Goal: Task Accomplishment & Management: Complete application form

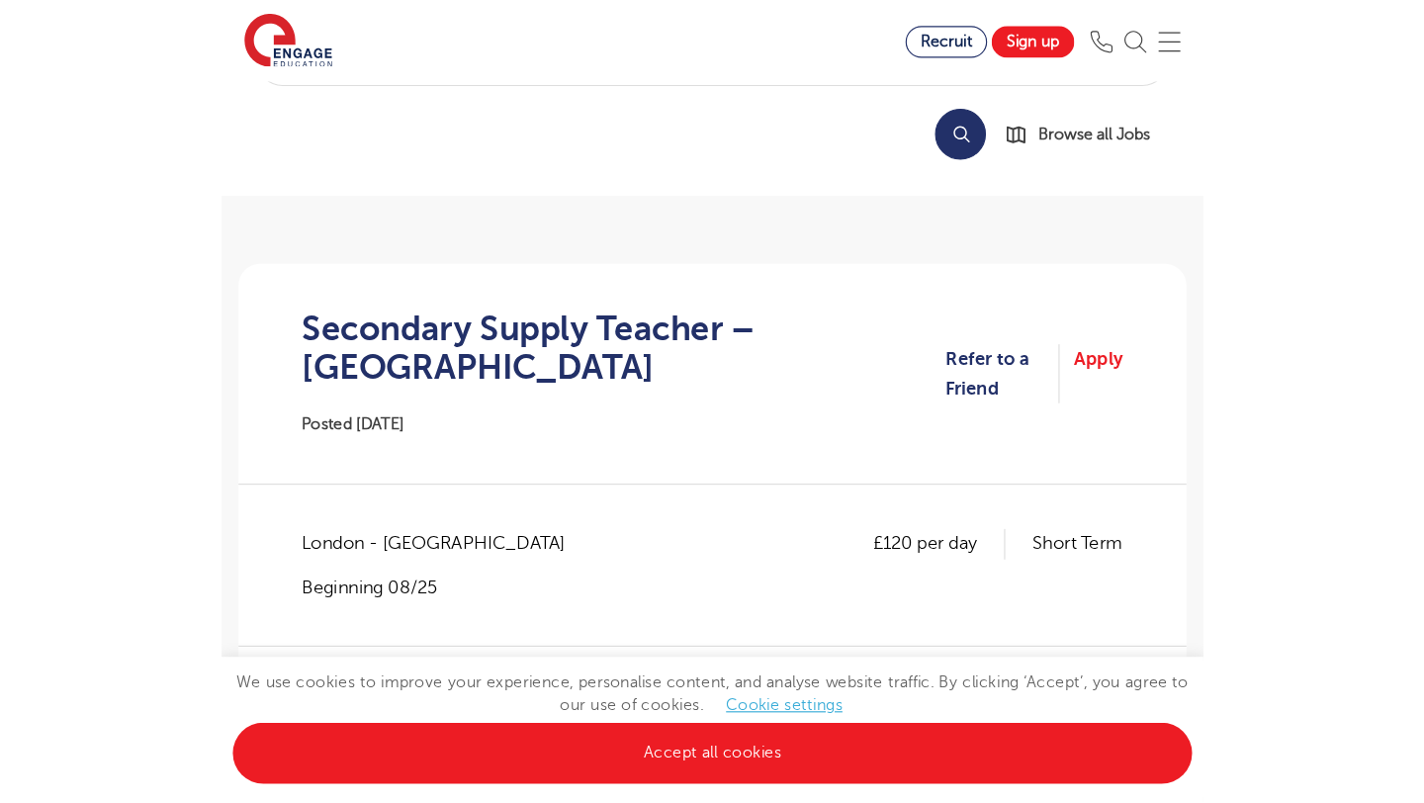
scroll to position [141, 0]
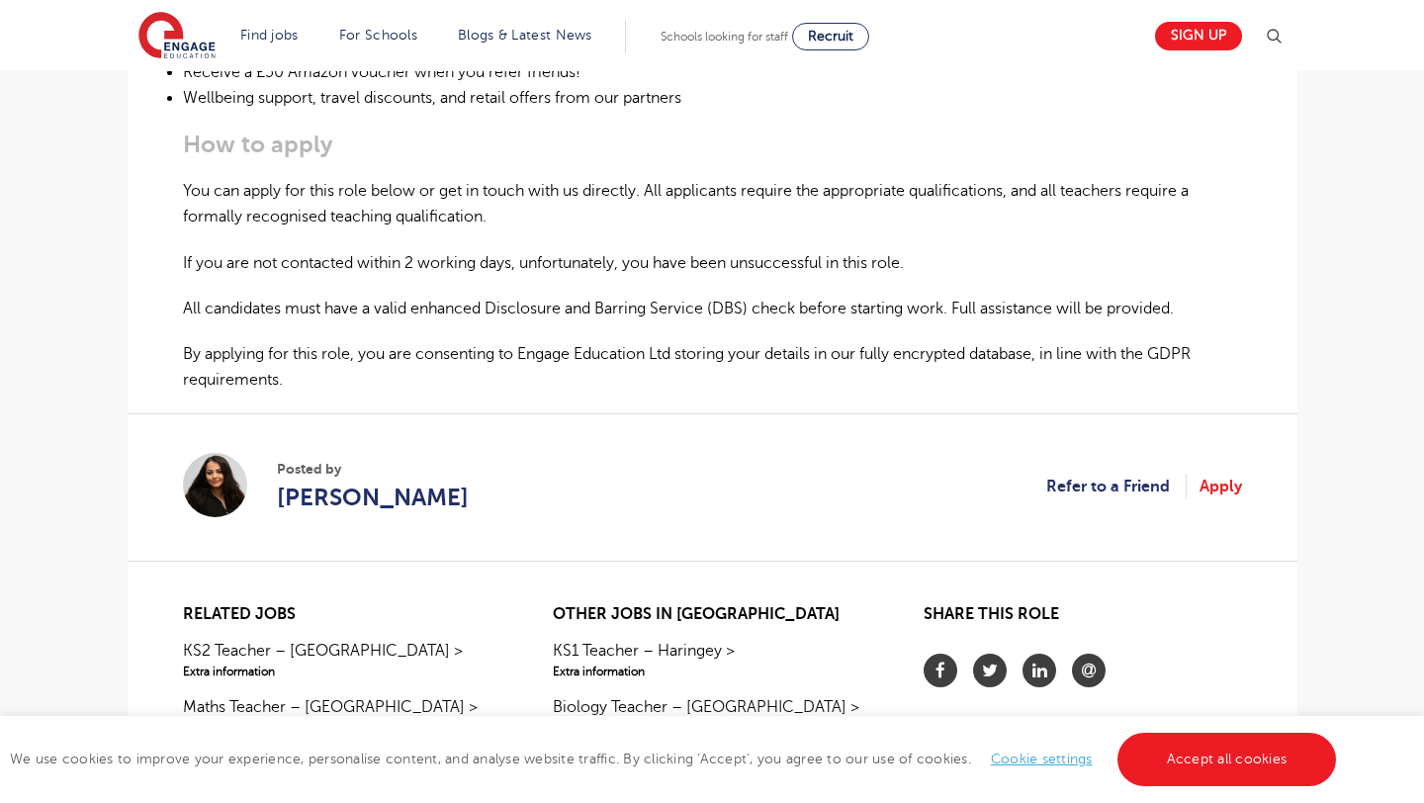
scroll to position [1266, 0]
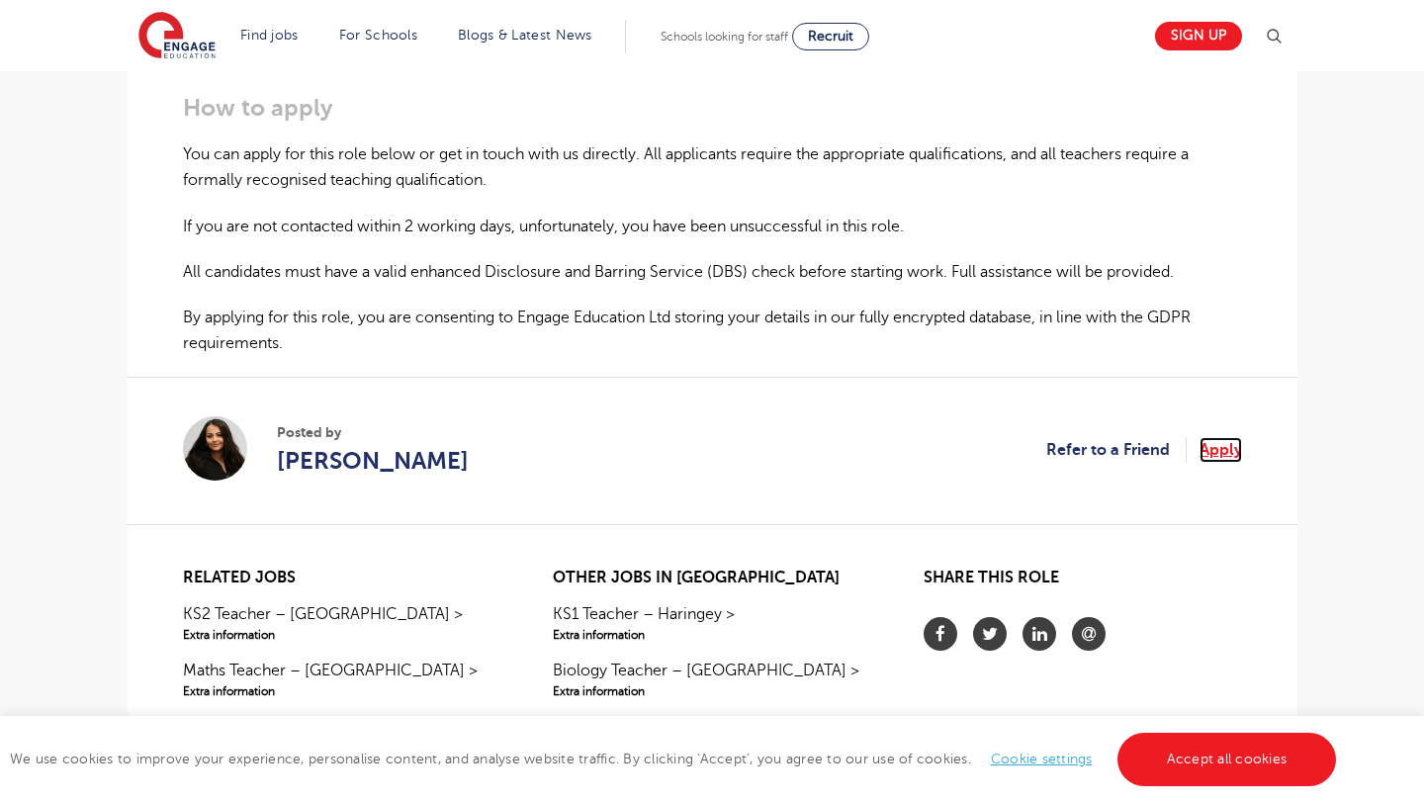
click at [1228, 450] on link "Apply" at bounding box center [1221, 450] width 43 height 26
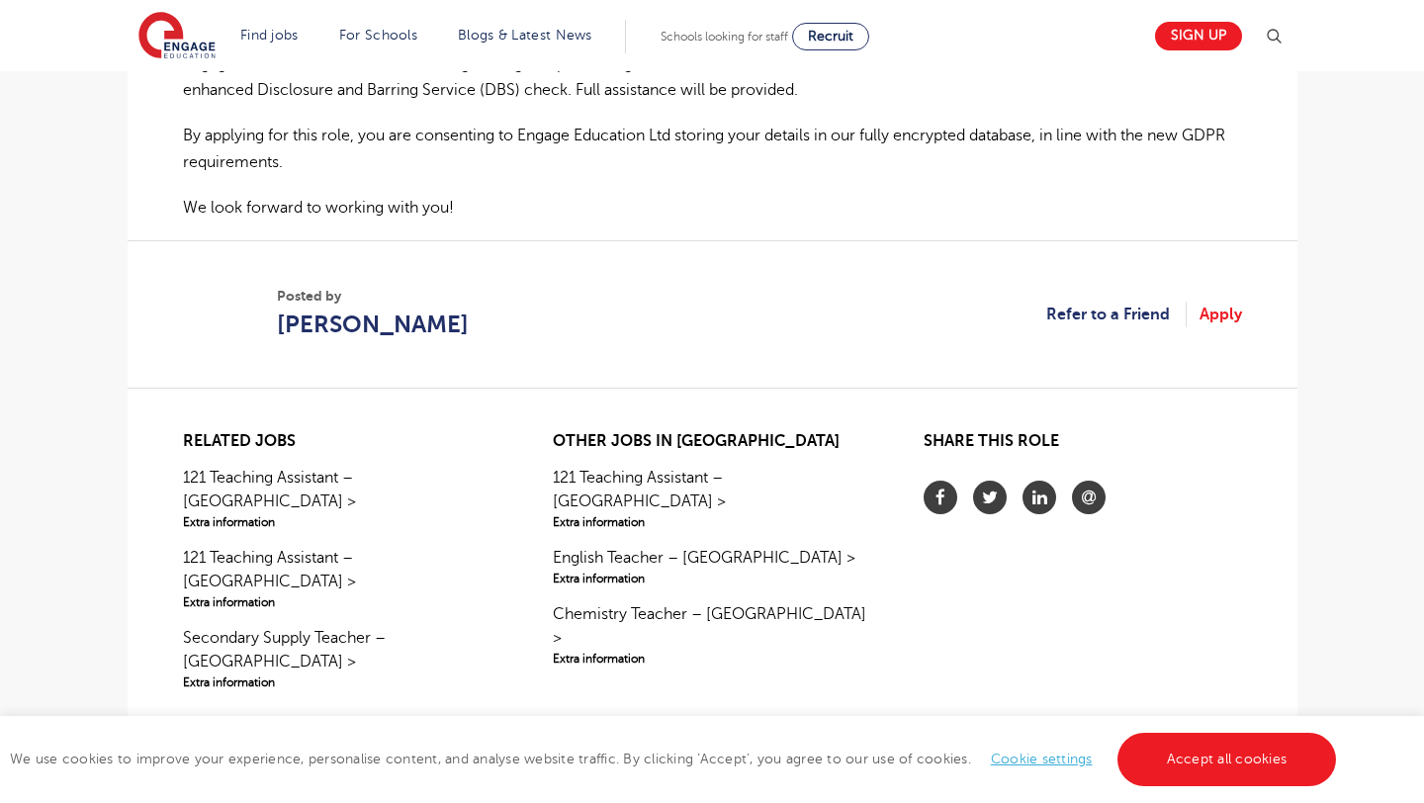
scroll to position [1558, 0]
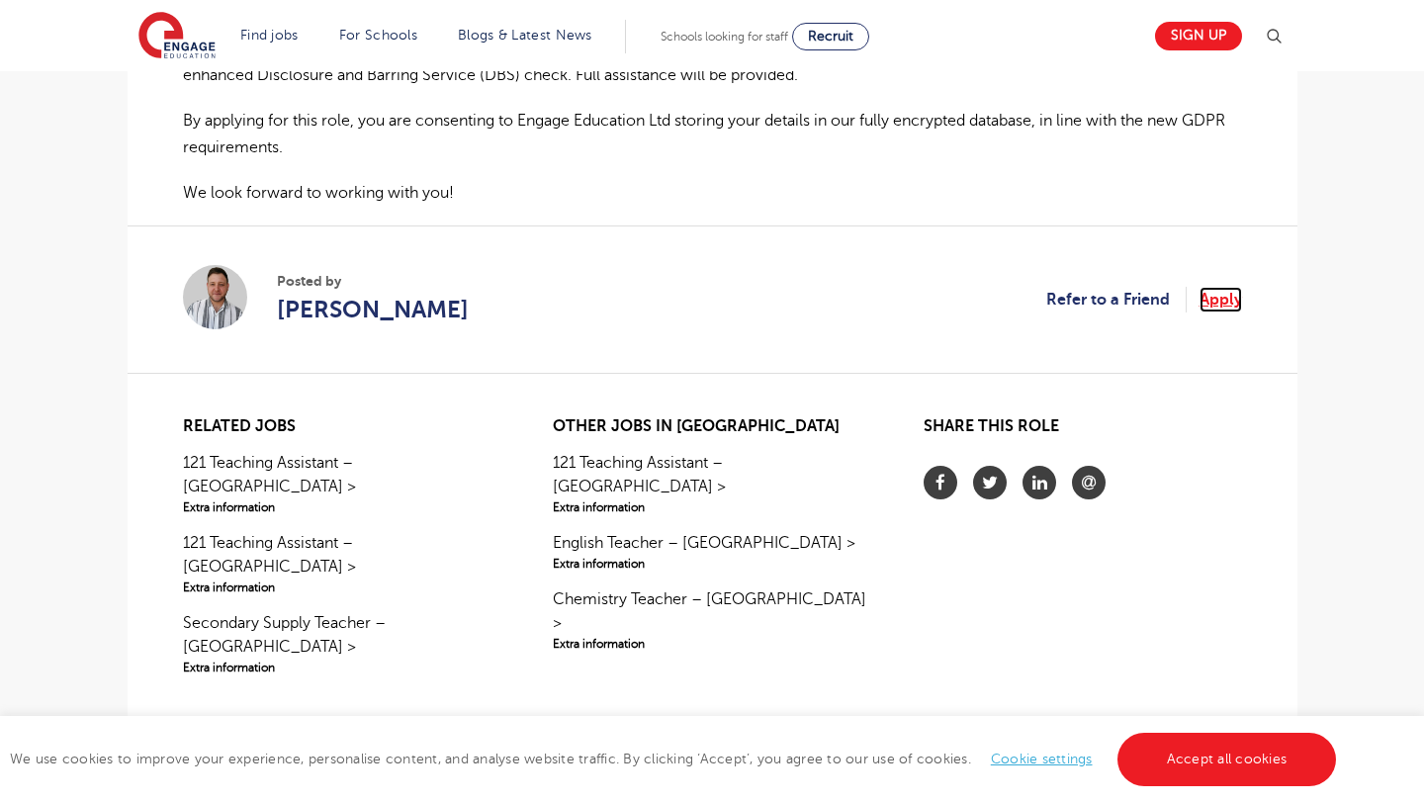
click at [1233, 301] on link "Apply" at bounding box center [1221, 300] width 43 height 26
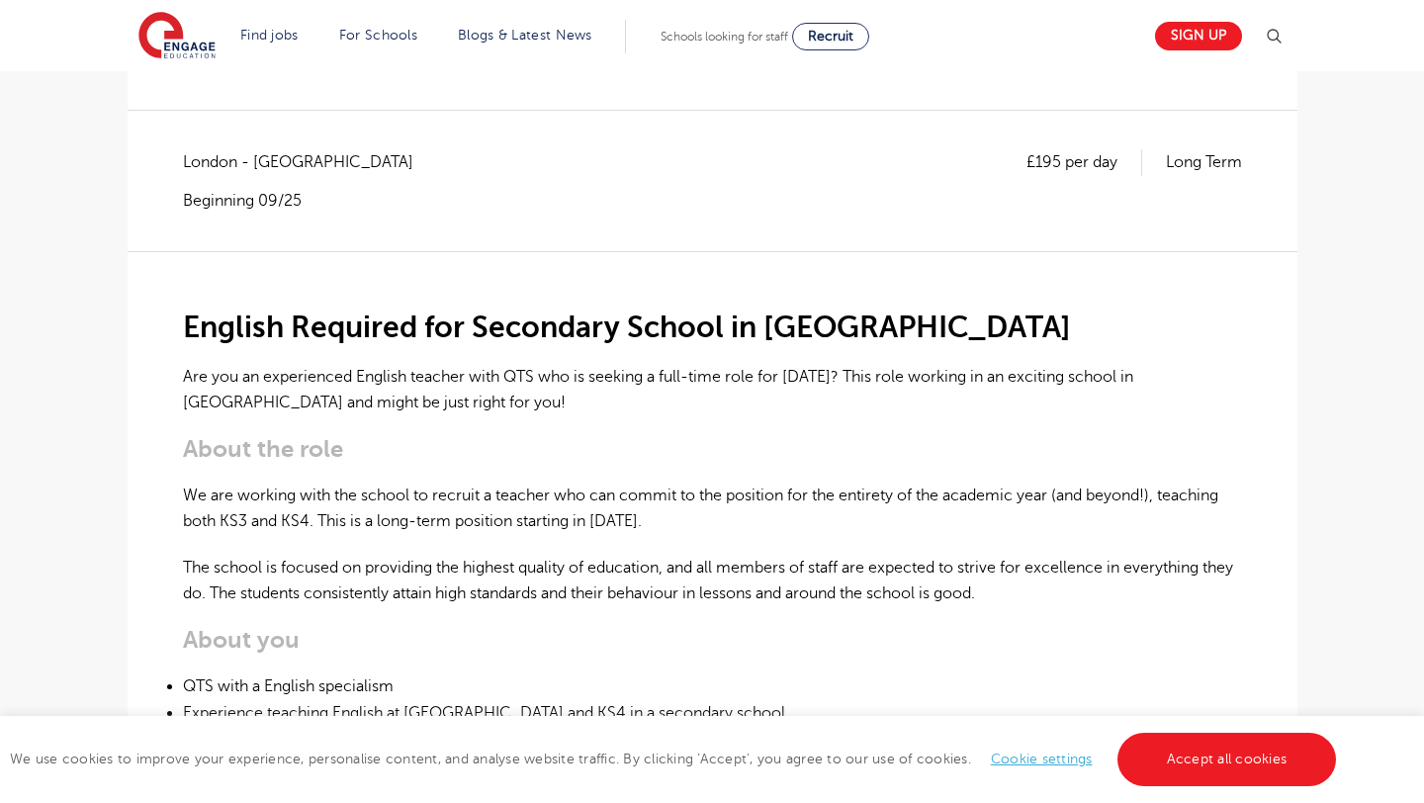
scroll to position [74, 0]
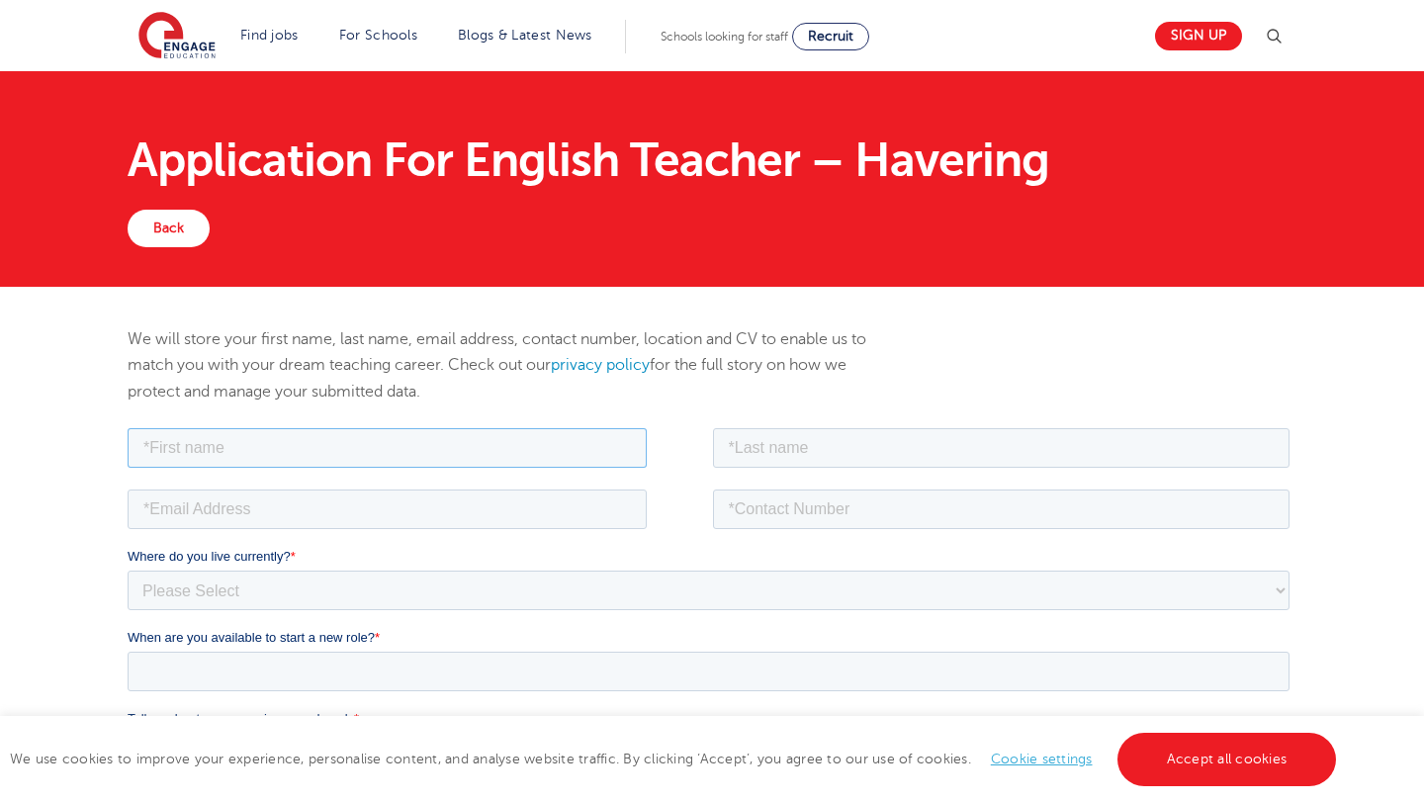
click at [437, 445] on input "text" at bounding box center [386, 447] width 519 height 40
type input "[PERSON_NAME]"
click at [919, 467] on fieldset "[PERSON_NAME]" at bounding box center [712, 453] width 1170 height 61
click at [954, 454] on input "text" at bounding box center [1001, 447] width 578 height 40
type input "[PERSON_NAME]"
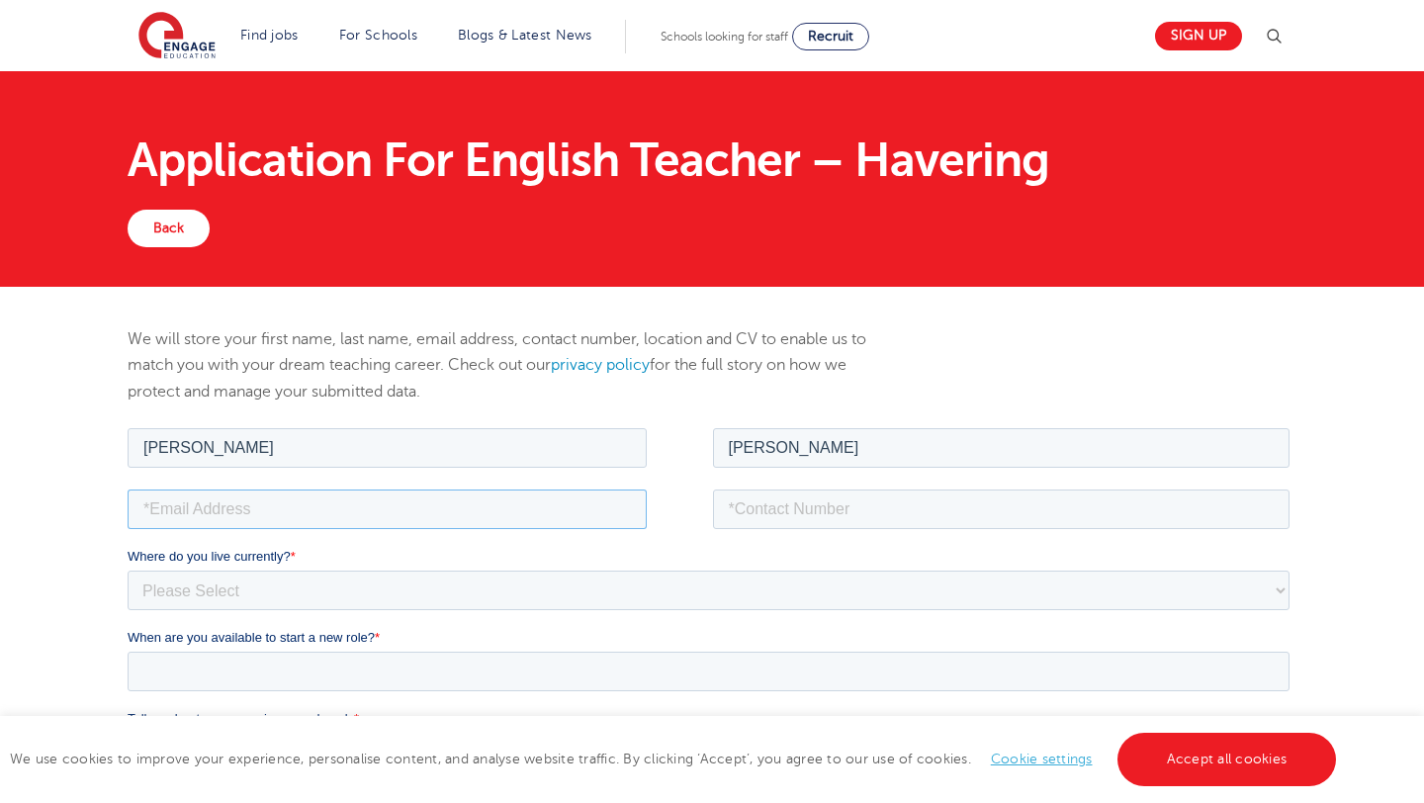
click at [500, 508] on input "email" at bounding box center [386, 509] width 519 height 40
type input "[EMAIL_ADDRESS][DOMAIN_NAME]"
type input "07528598461"
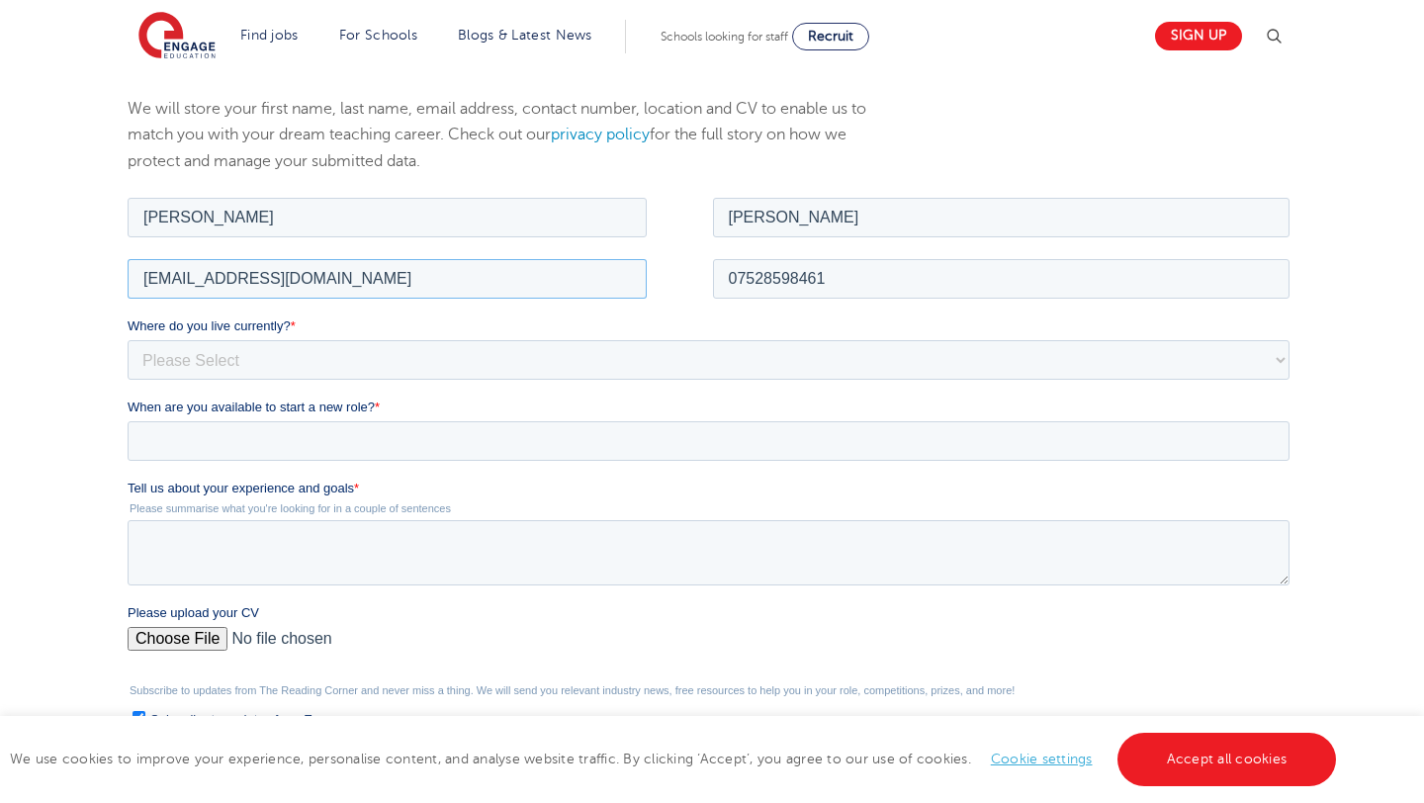
scroll to position [231, 0]
click at [340, 364] on select "Please Select [GEOGRAPHIC_DATA] [GEOGRAPHIC_DATA] [GEOGRAPHIC_DATA] [GEOGRAPHIC…" at bounding box center [708, 358] width 1162 height 40
select select "UK"
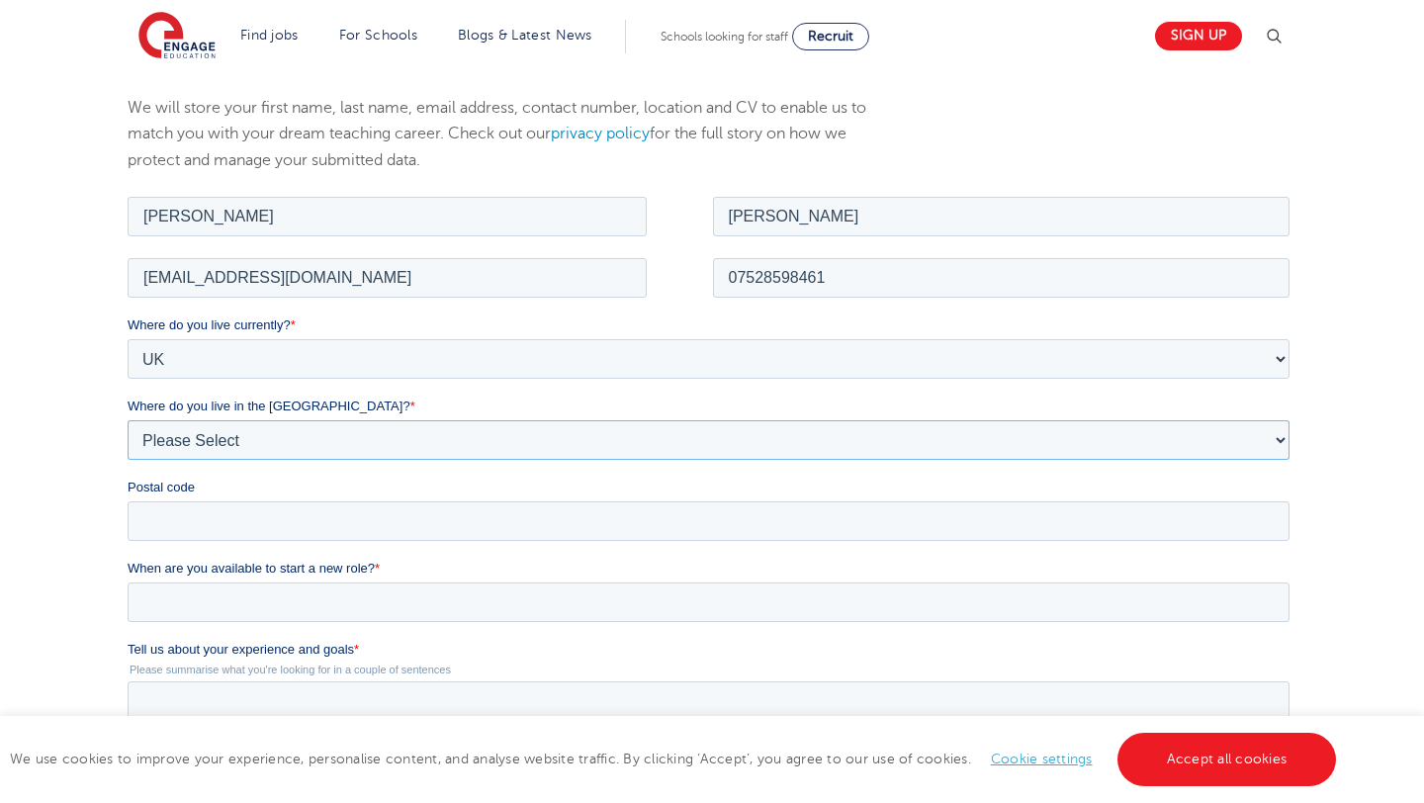
click at [319, 436] on select "Please Select Overseas [GEOGRAPHIC_DATA] [GEOGRAPHIC_DATA] [GEOGRAPHIC_DATA] [G…" at bounding box center [708, 439] width 1162 height 40
select select "[GEOGRAPHIC_DATA]"
click at [209, 515] on input "Postal code" at bounding box center [708, 520] width 1162 height 40
type input "RM113BL"
click at [210, 597] on input "When are you available to start a new role? *" at bounding box center [708, 601] width 1162 height 40
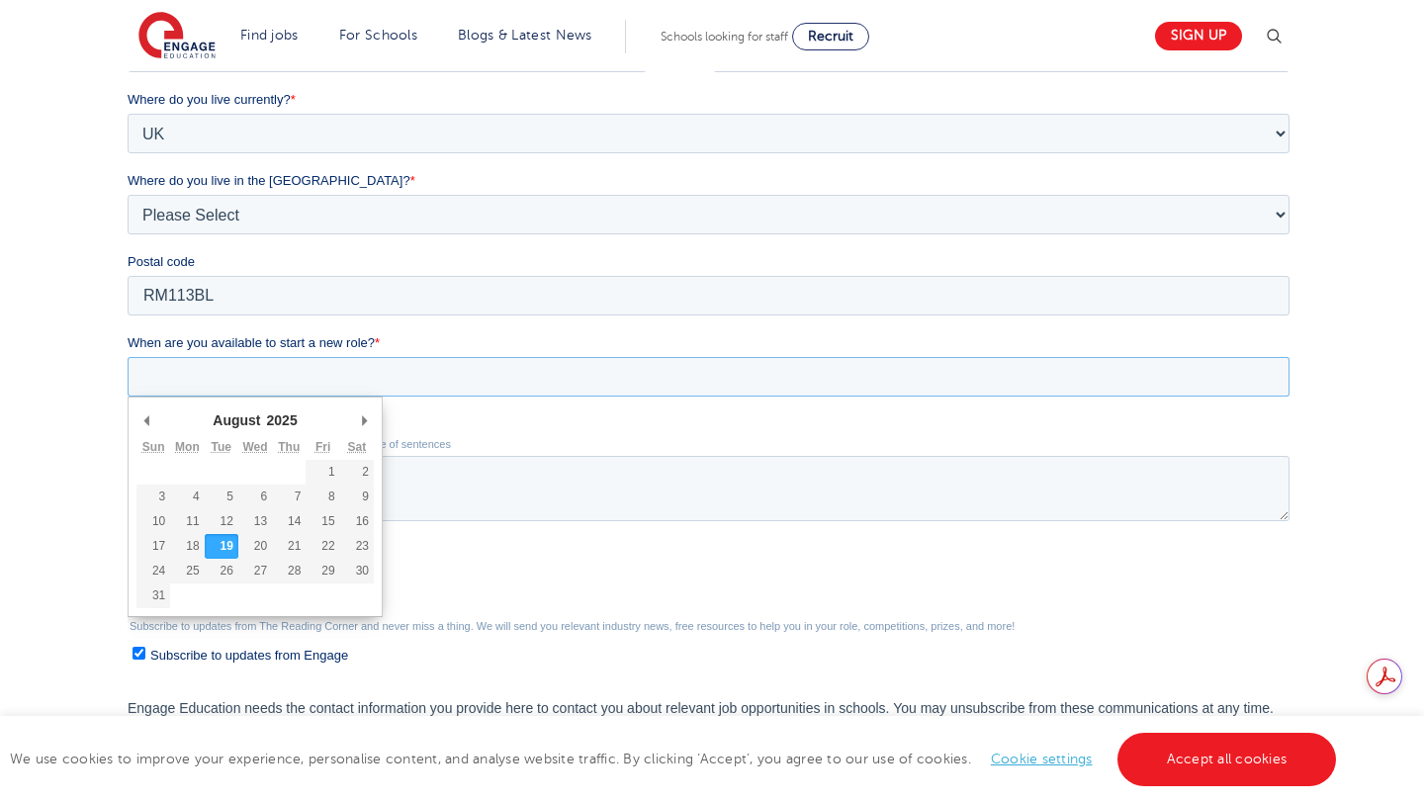
scroll to position [467, 0]
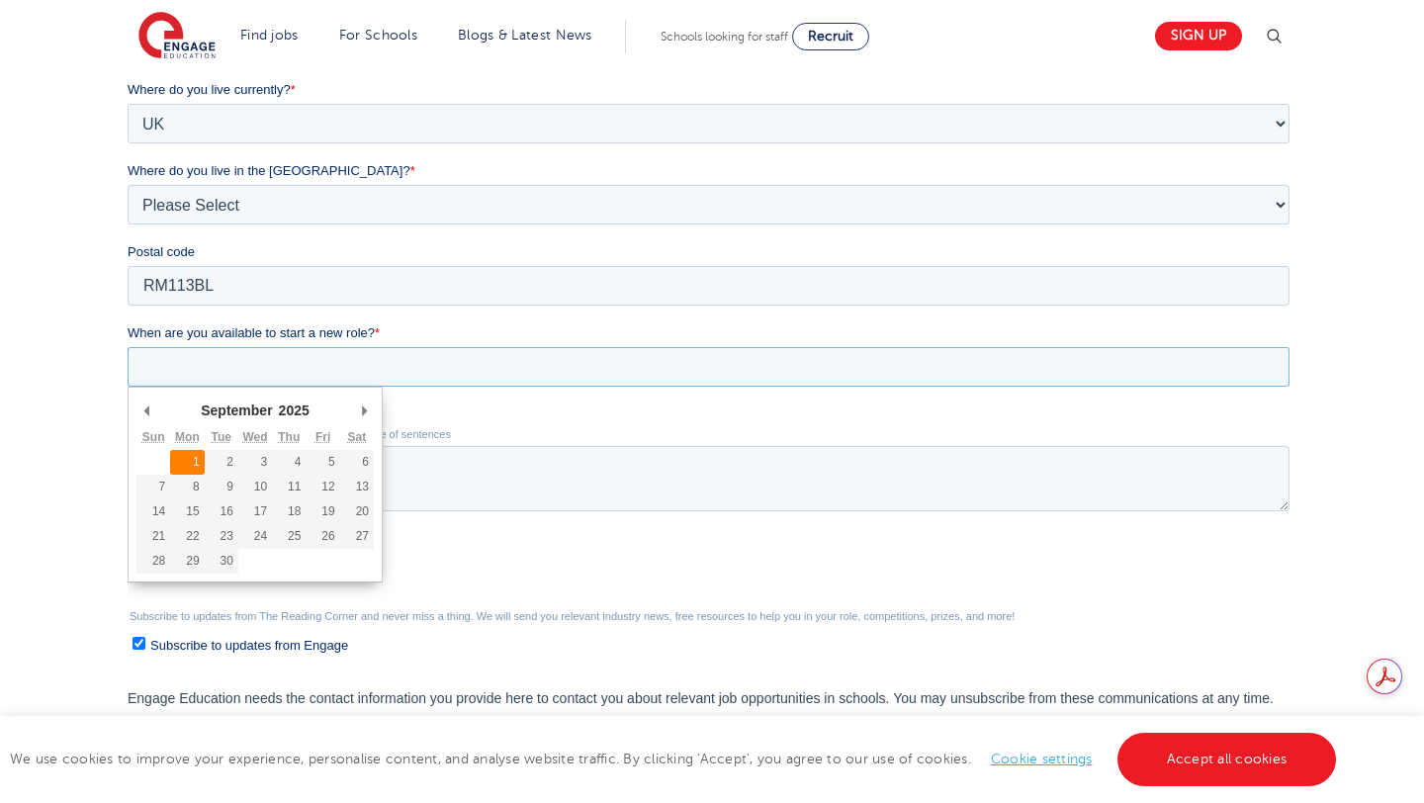
type div "[DATE]"
type input "[DATE]"
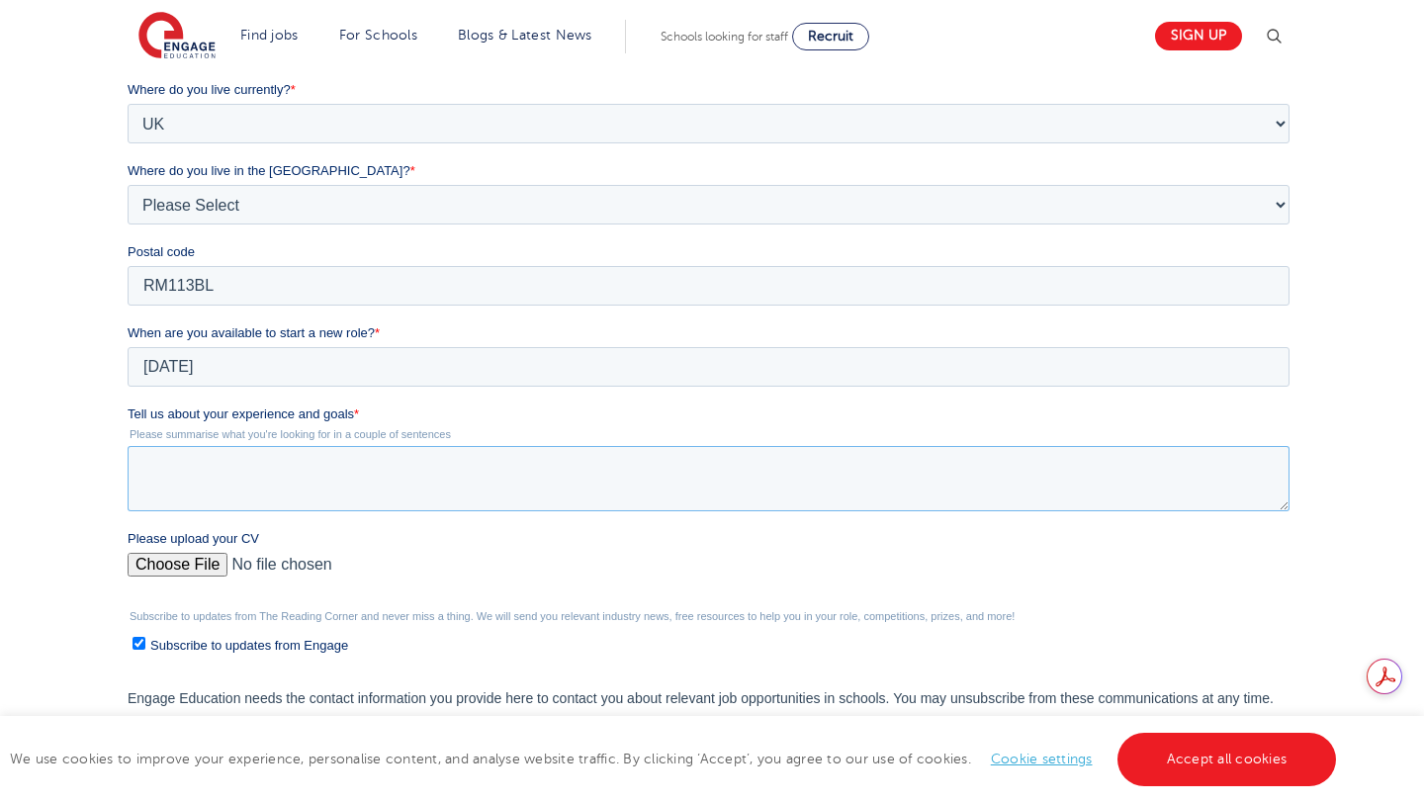
click at [187, 465] on textarea "Tell us about your experience and goals *" at bounding box center [708, 478] width 1162 height 65
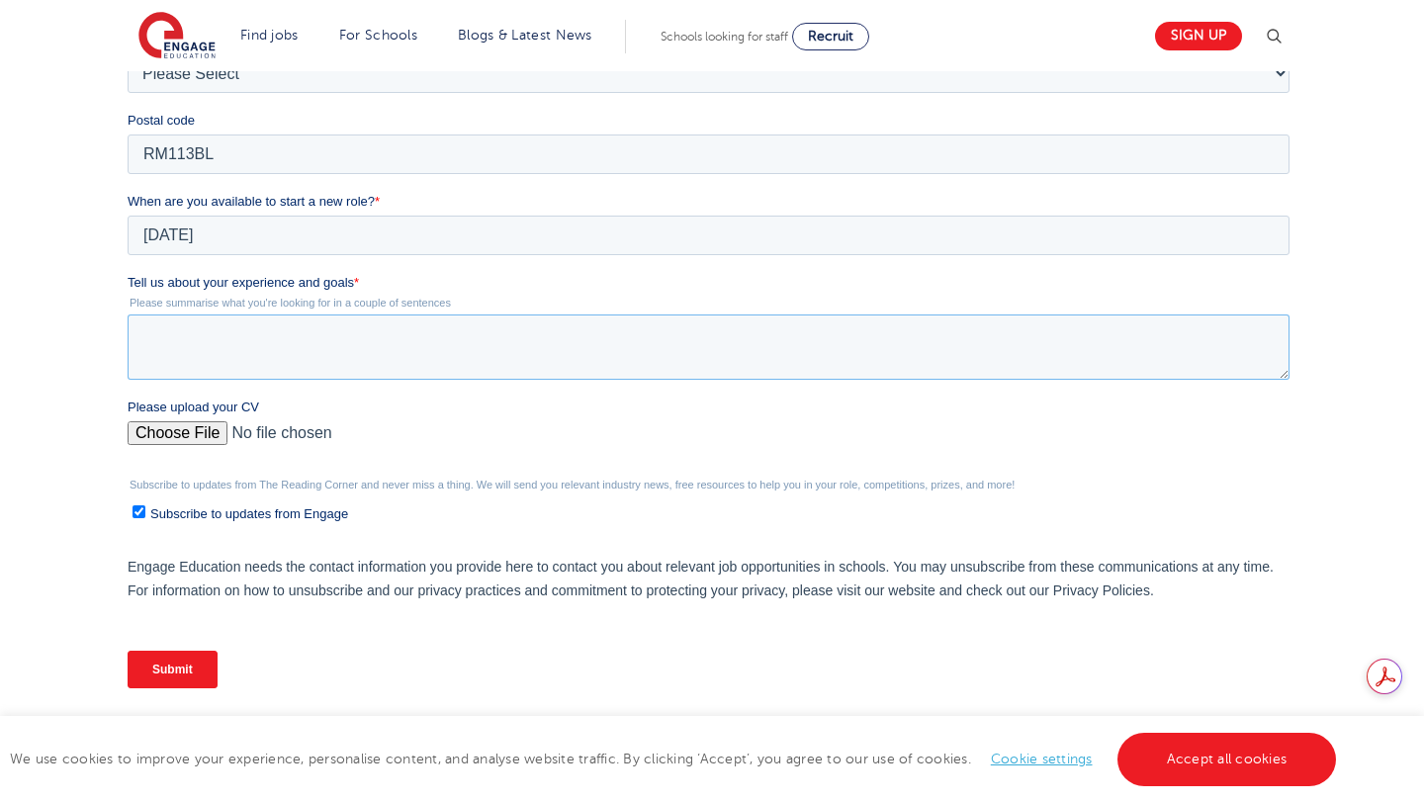
scroll to position [599, 0]
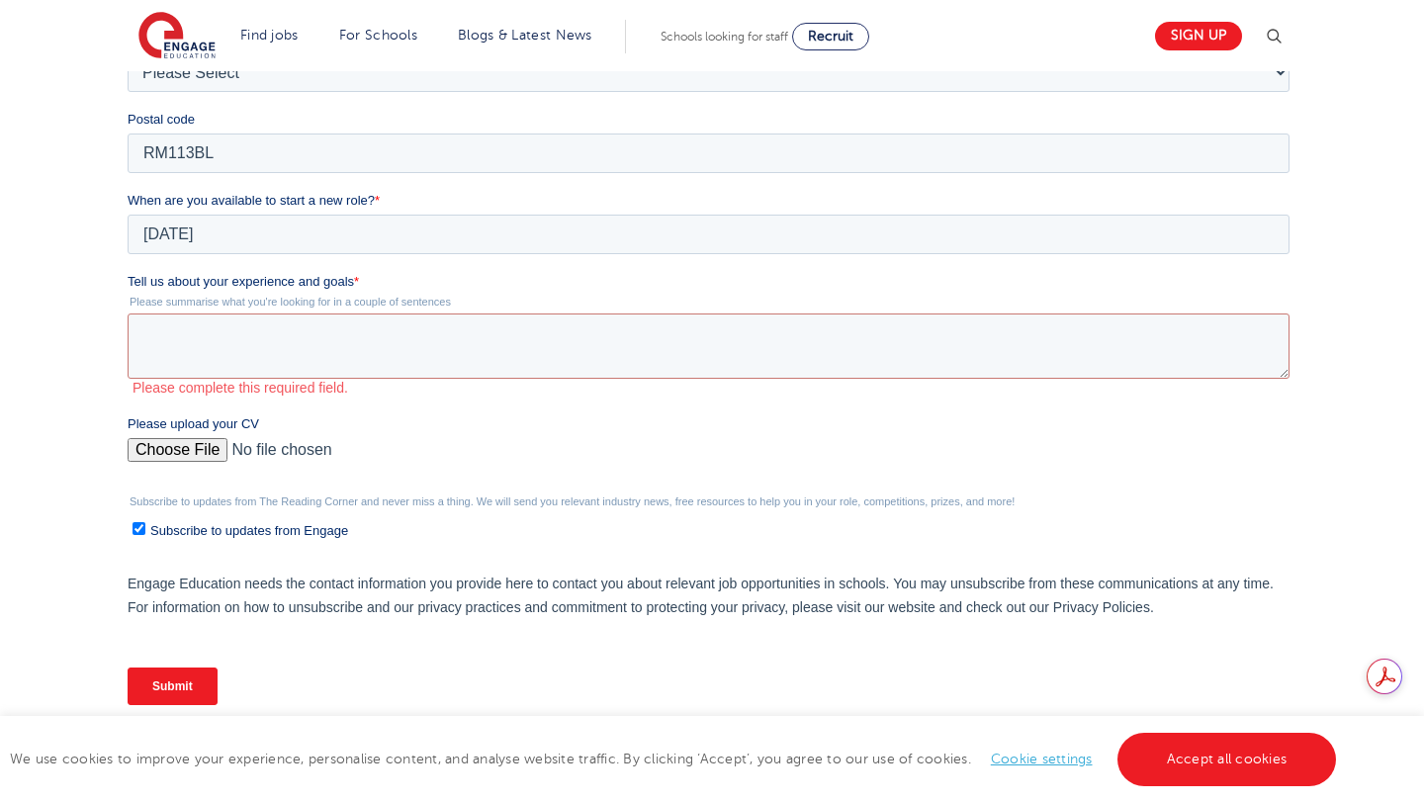
click at [139, 510] on div "Subscribe to updates from The Reading Corner and never miss a thing. We will se…" at bounding box center [712, 517] width 1170 height 45
click at [136, 526] on input "Subscribe to updates from Engage" at bounding box center [138, 528] width 13 height 13
checkbox input "false"
click at [164, 341] on textarea "Tell us about your experience and goals *" at bounding box center [708, 345] width 1162 height 65
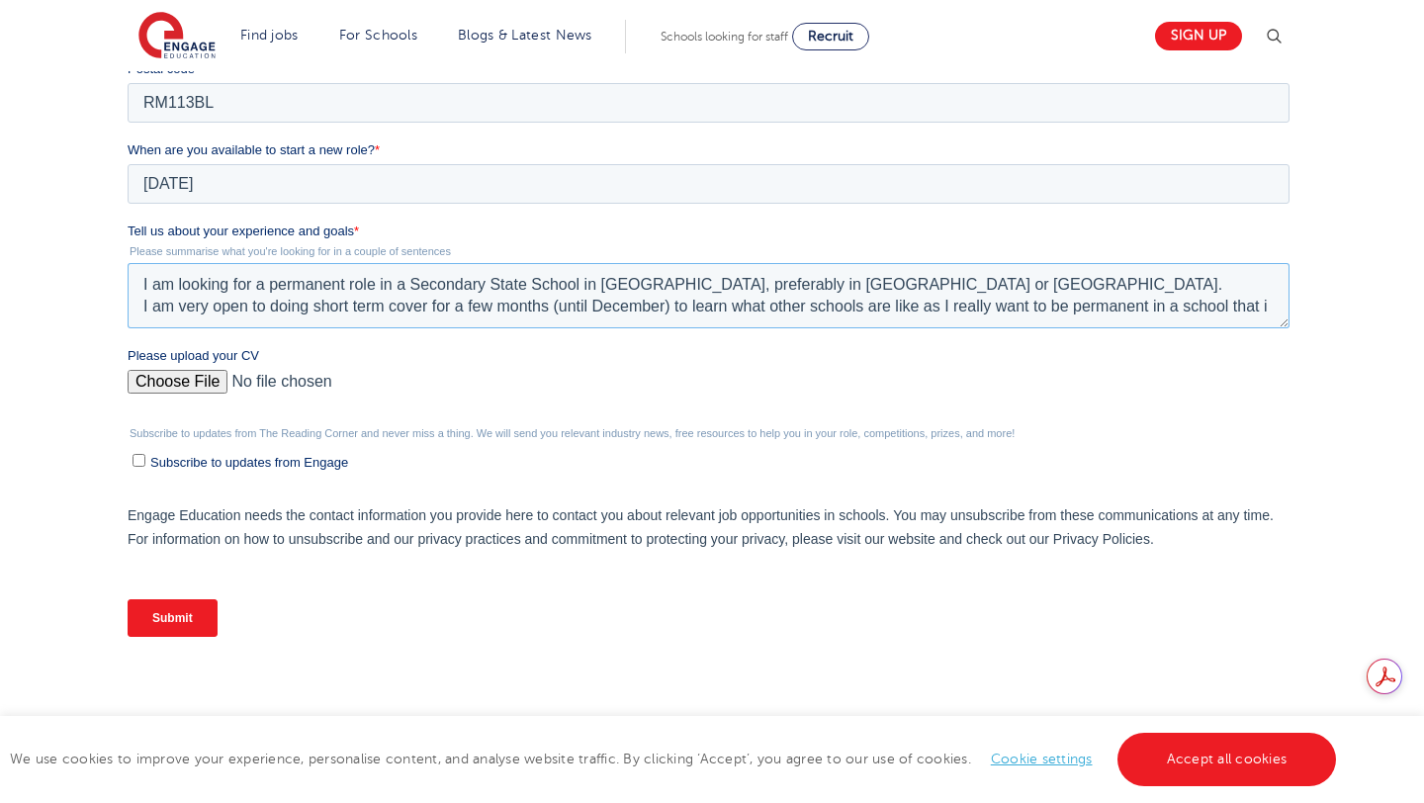
scroll to position [10, 0]
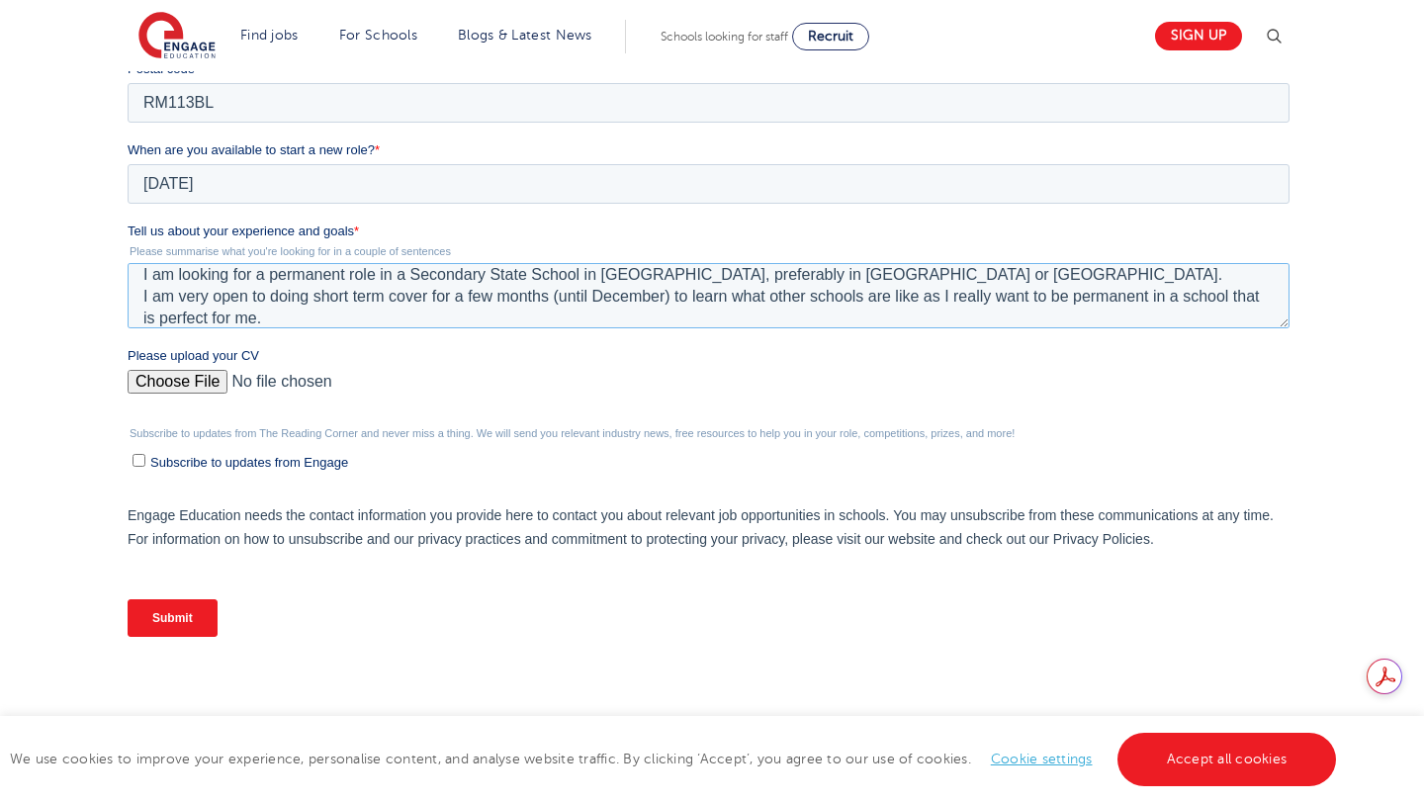
click at [140, 275] on textarea "I am looking for a permanent role in a Secondary State School in [GEOGRAPHIC_DA…" at bounding box center [708, 295] width 1162 height 65
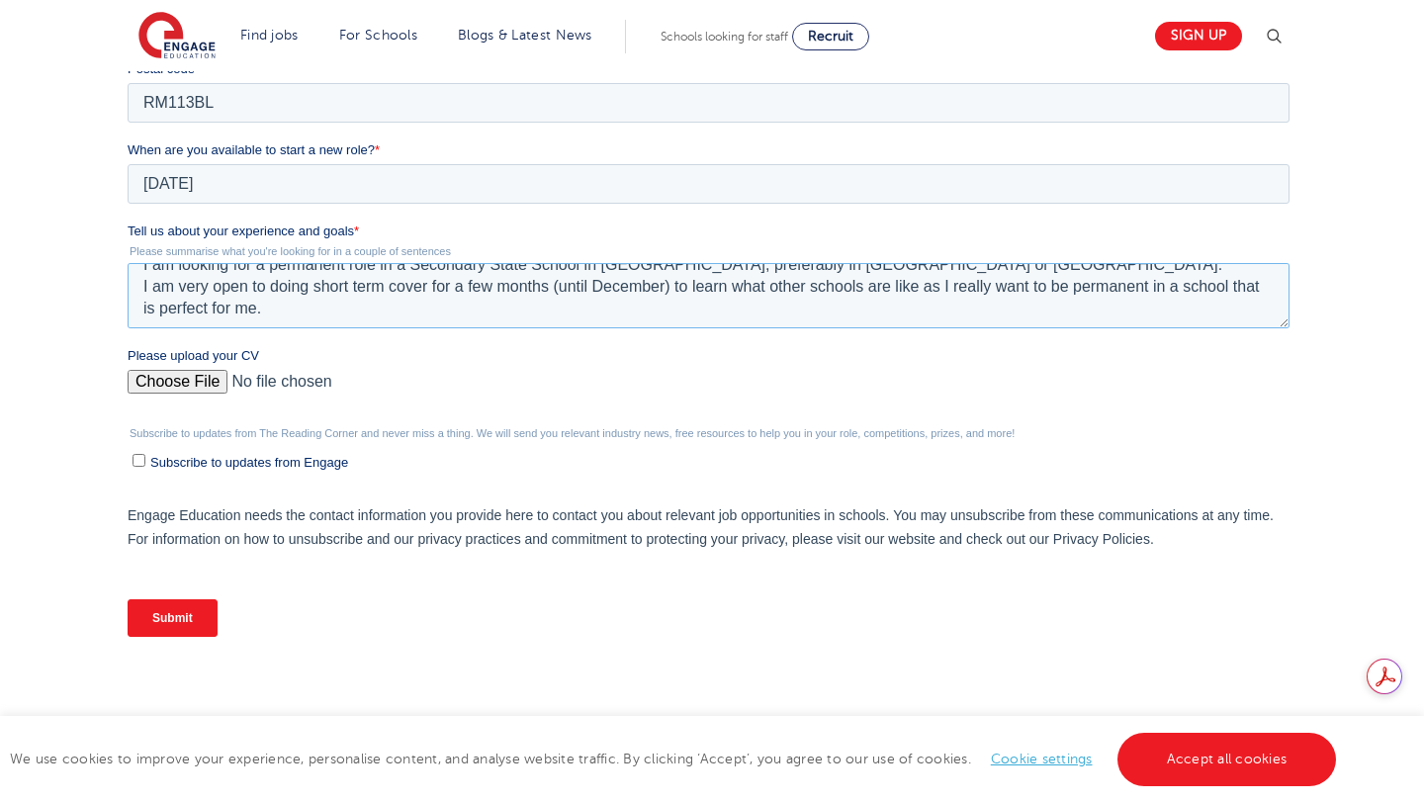
scroll to position [44, 0]
click at [268, 309] on textarea "I have been working as a Secondary School English teacher in [GEOGRAPHIC_DATA]/…" at bounding box center [708, 295] width 1162 height 65
type textarea "I have been working as a Secondary School English teacher in [GEOGRAPHIC_DATA]/…"
click at [75, 382] on div "We will store your first name, last name, email address, contact number, locati…" at bounding box center [712, 184] width 1424 height 1094
click at [187, 390] on input "Please upload your CV" at bounding box center [708, 390] width 1162 height 40
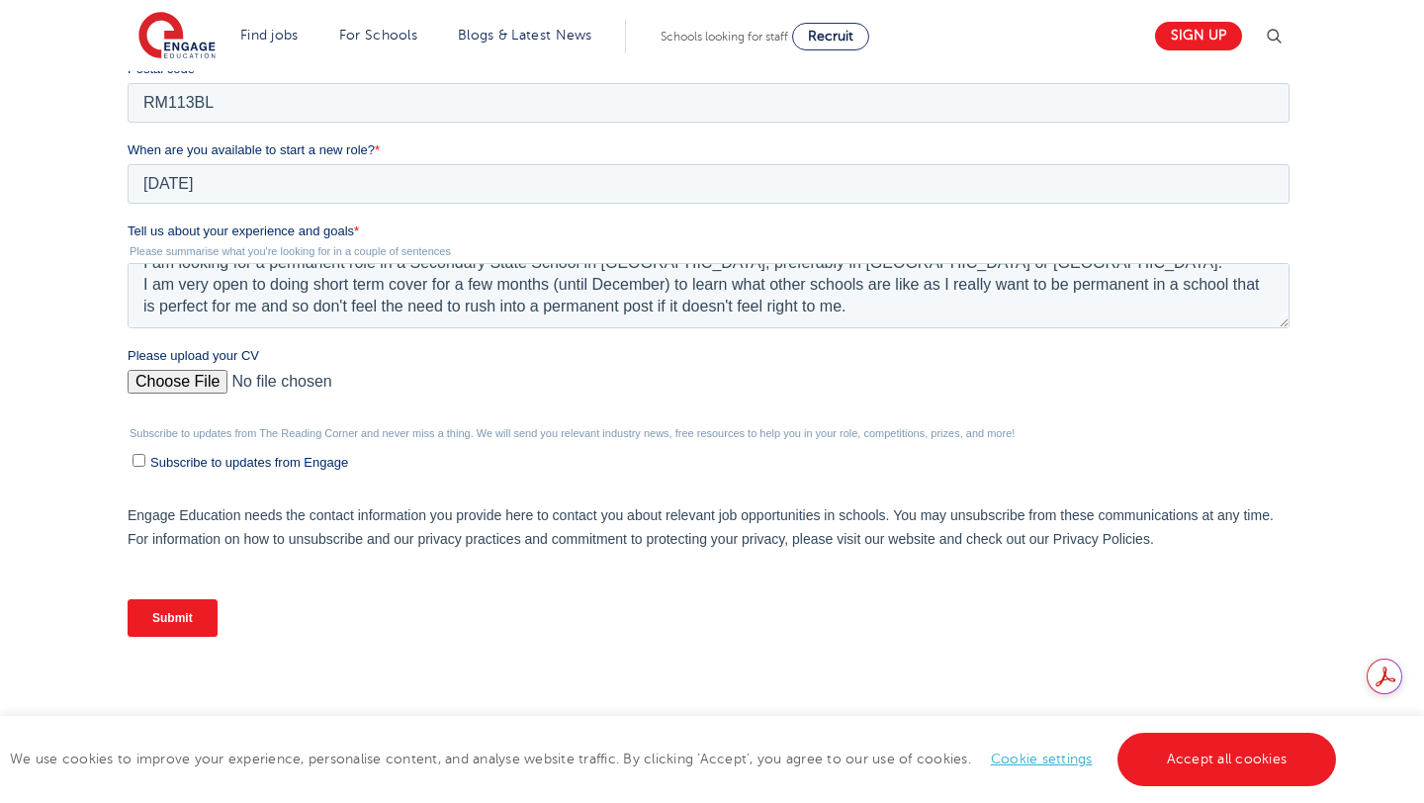
type input "C:\fakepath\CV - Teaching.docx"
click at [402, 283] on textarea "I have been working as a Secondary School English teacher in [GEOGRAPHIC_DATA]/…" at bounding box center [708, 295] width 1162 height 65
click at [178, 609] on input "Submit" at bounding box center [172, 618] width 90 height 38
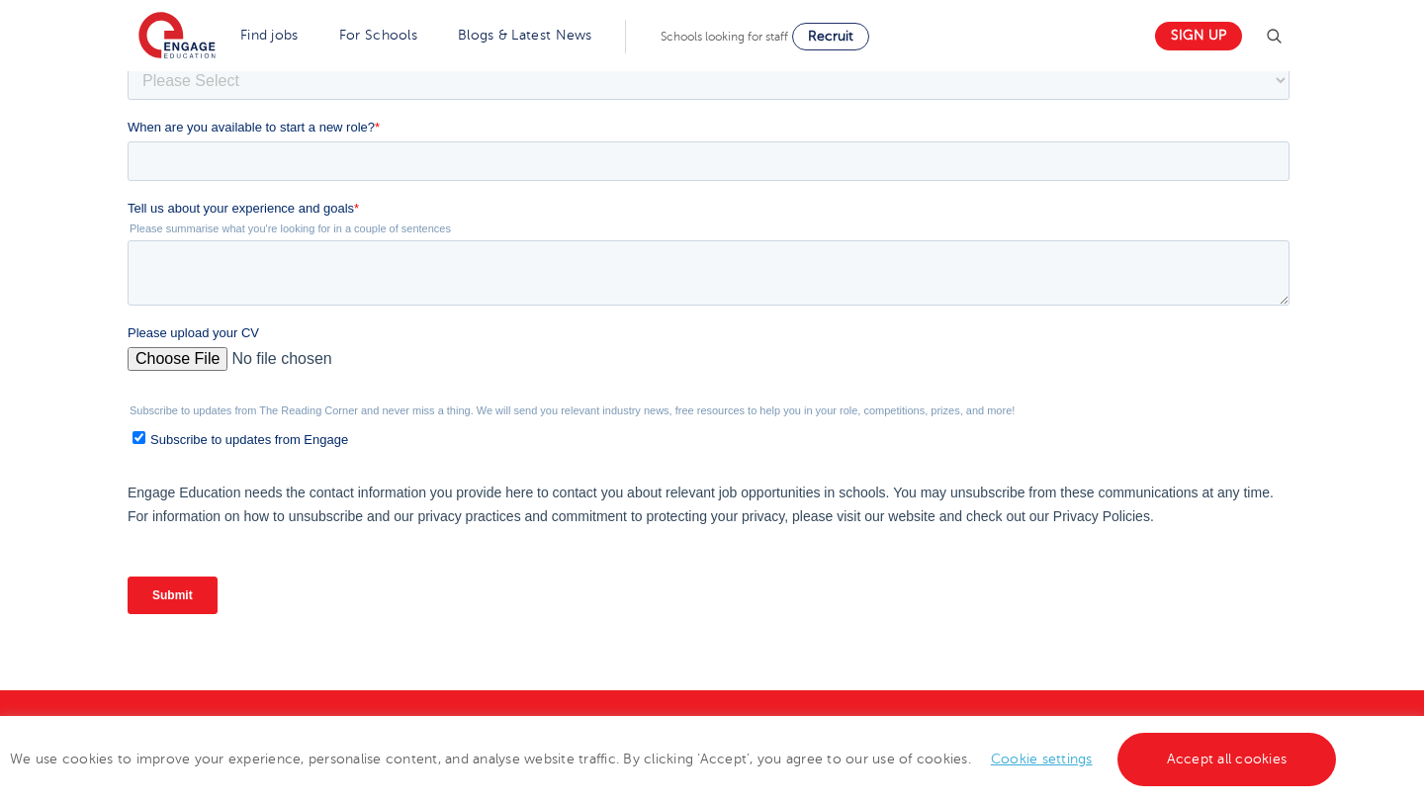
scroll to position [594, 0]
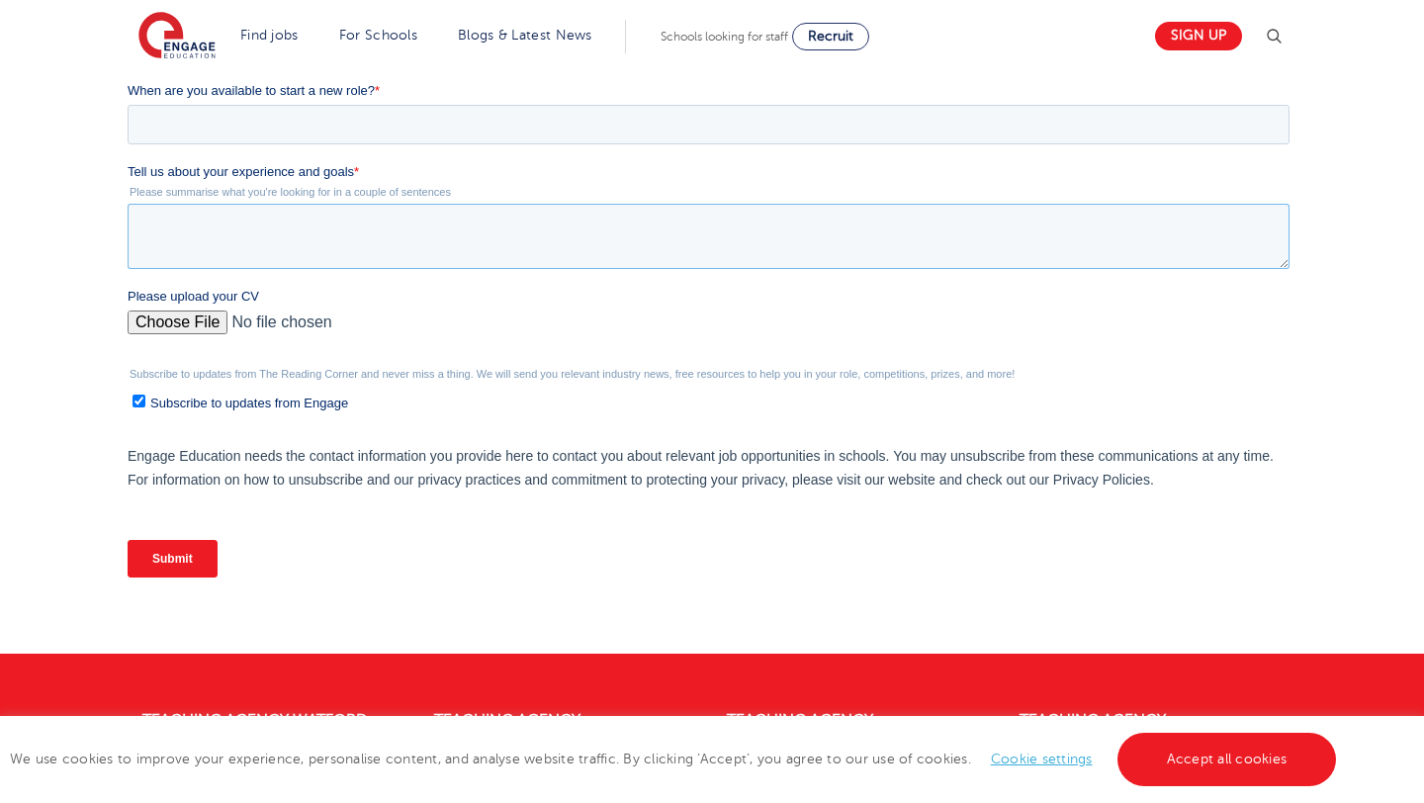
click at [292, 237] on textarea "Tell us about your experience and goals *" at bounding box center [708, 236] width 1162 height 65
paste textarea "I have been working as a Secondary School English teacher in [GEOGRAPHIC_DATA]/…"
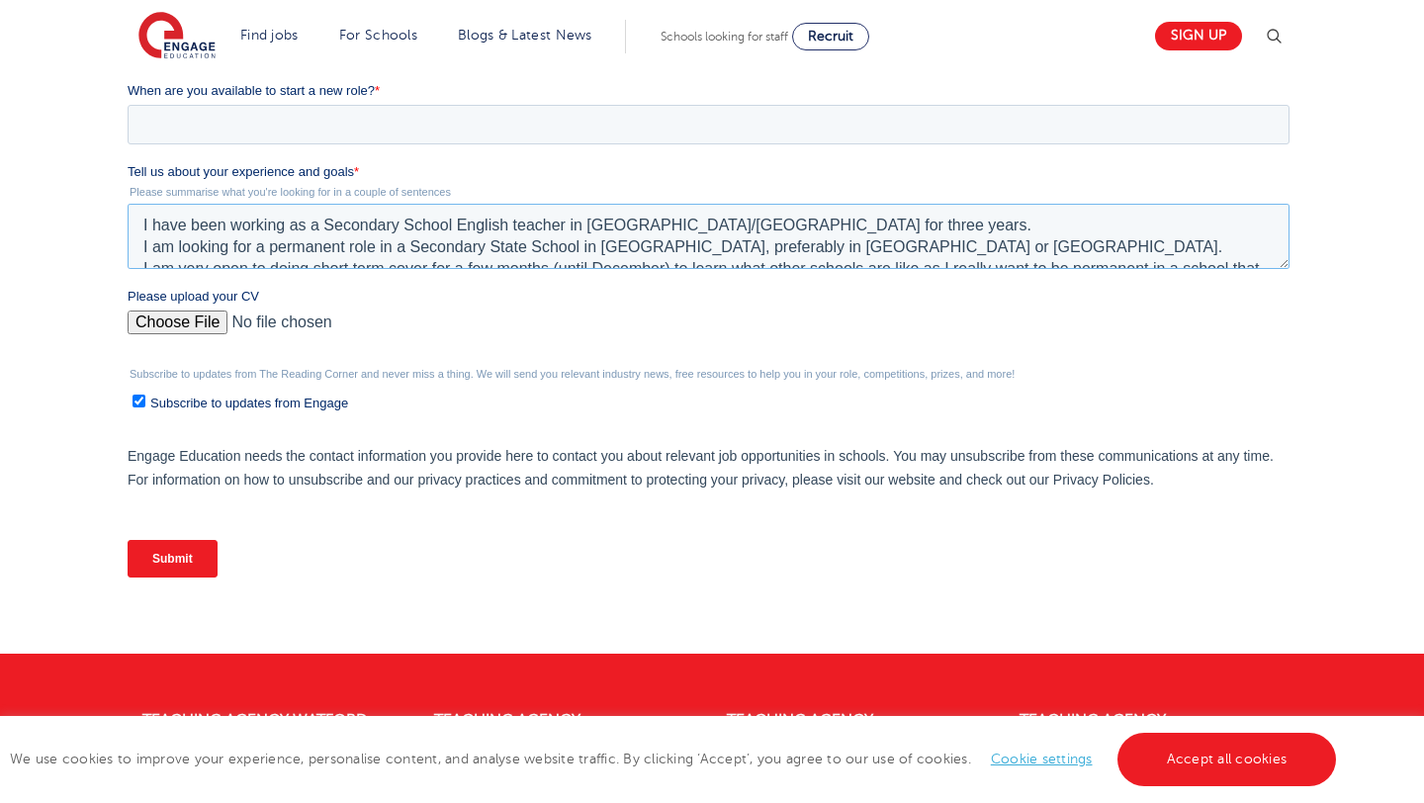
scroll to position [32, 0]
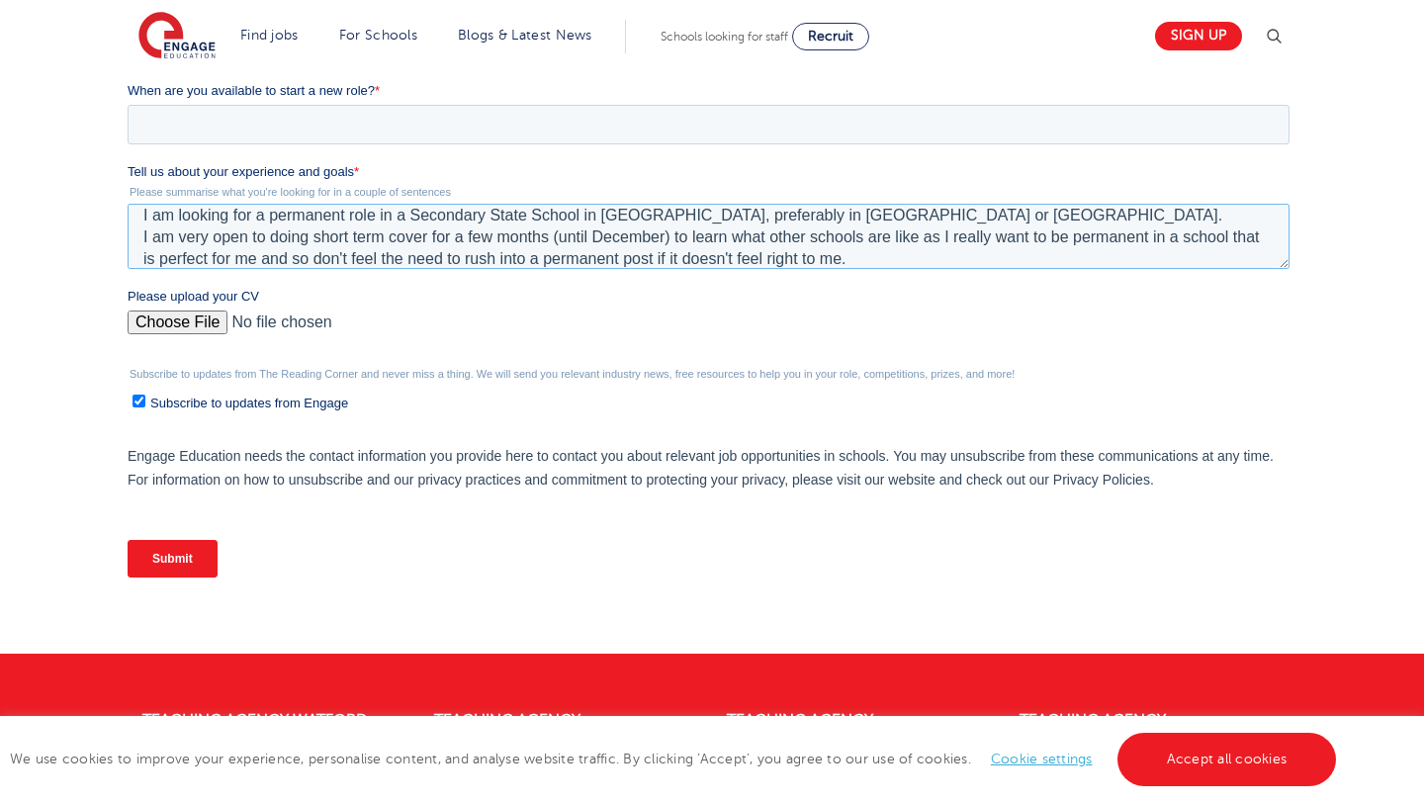
type textarea "I have been working as a Secondary School English teacher in [GEOGRAPHIC_DATA]/…"
click at [180, 324] on input "Please upload your CV" at bounding box center [708, 331] width 1162 height 40
type input "C:\fakepath\CV - Teaching.docx"
click at [137, 404] on input "Subscribe to updates from Engage" at bounding box center [138, 401] width 13 height 13
checkbox input "false"
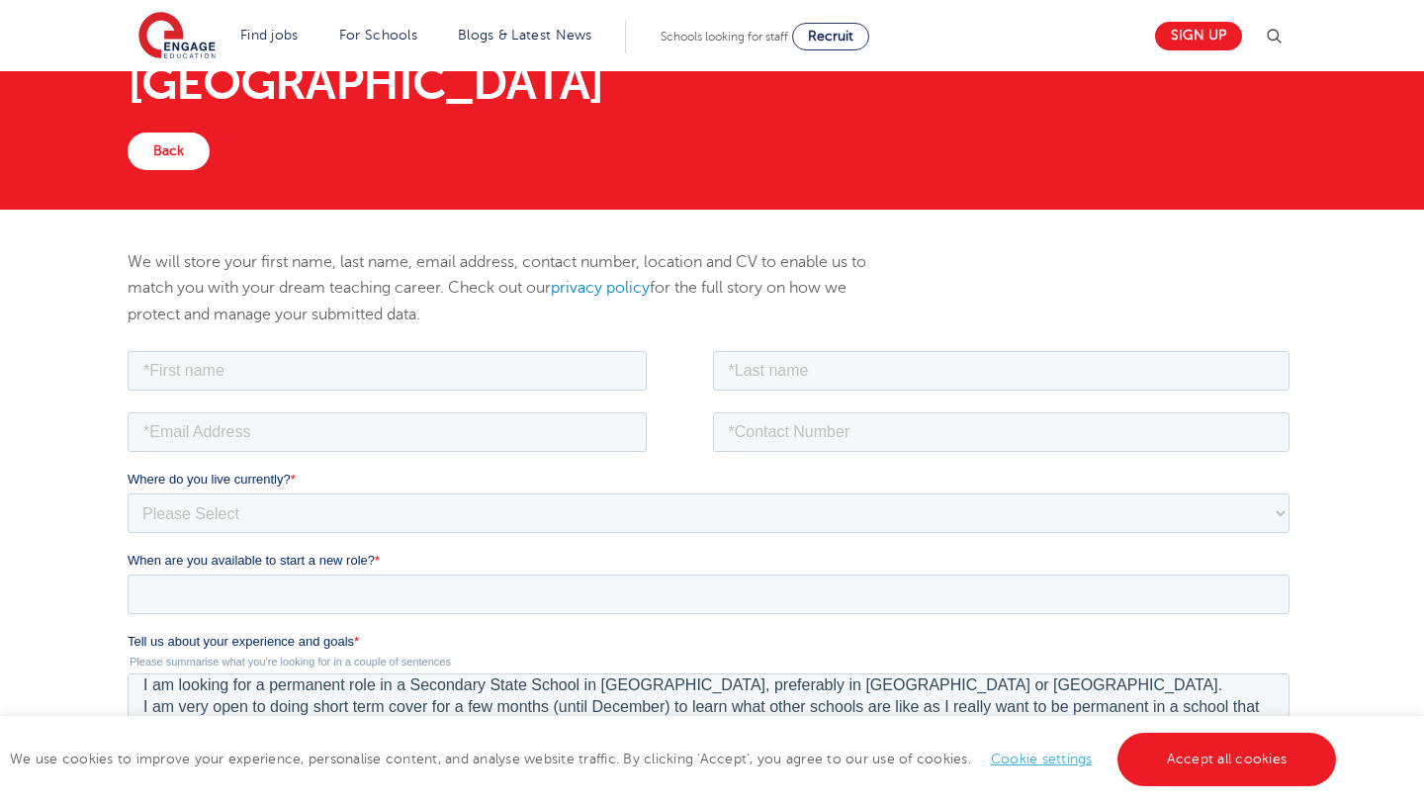
scroll to position [160, 0]
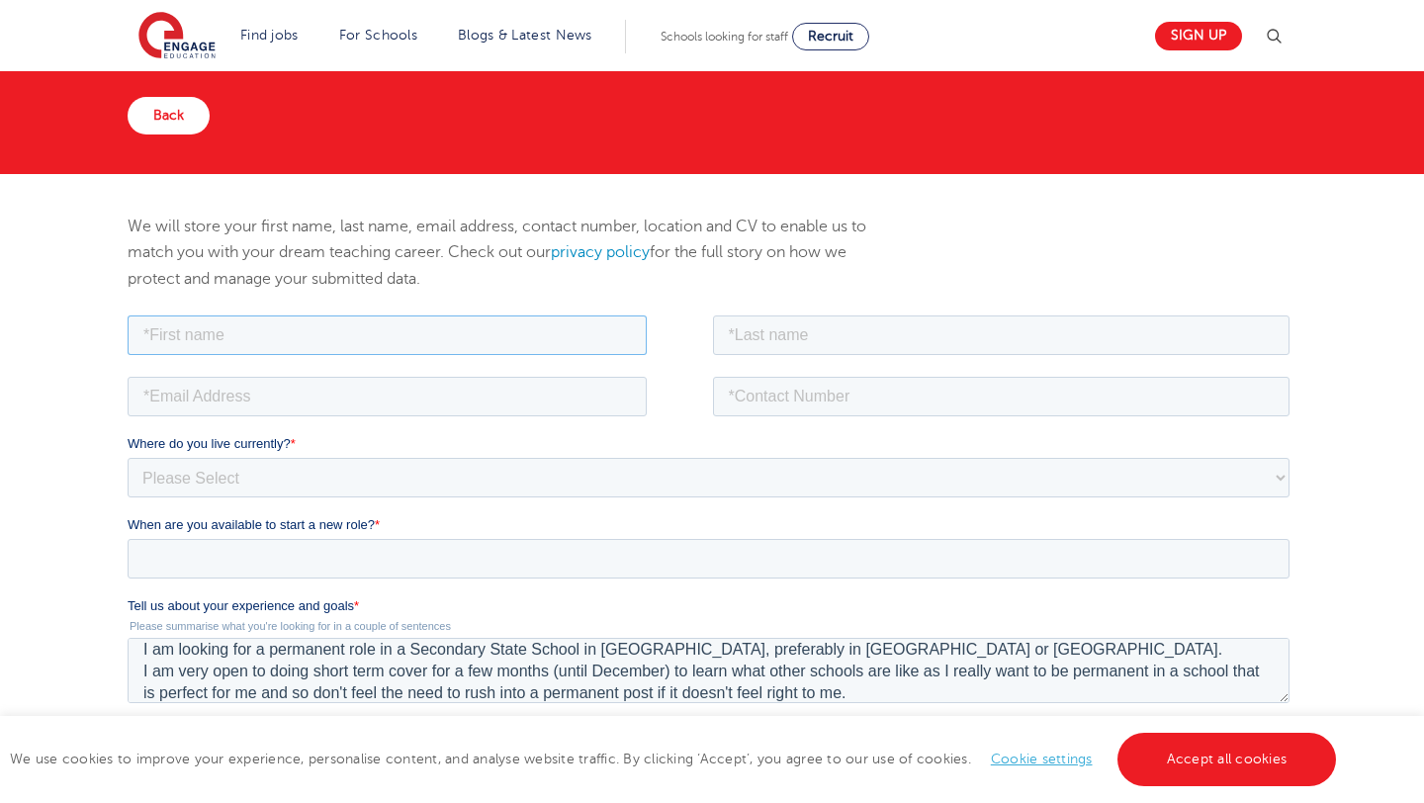
click at [260, 322] on input "text" at bounding box center [386, 334] width 519 height 40
click at [262, 330] on input "text" at bounding box center [386, 334] width 519 height 40
type input "[PERSON_NAME]"
click at [206, 408] on input "email" at bounding box center [386, 396] width 519 height 40
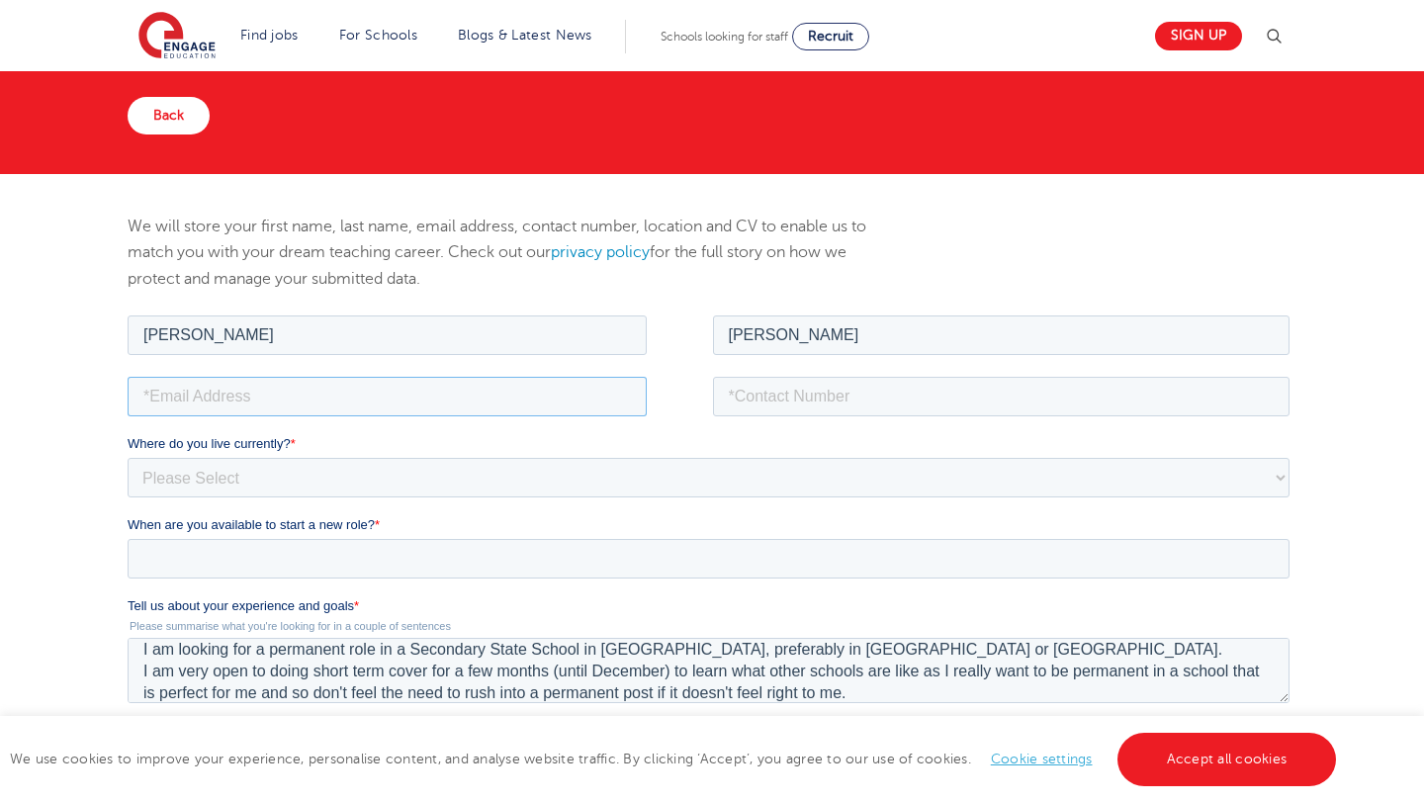
type input "[EMAIL_ADDRESS][DOMAIN_NAME]"
type input "07528598461"
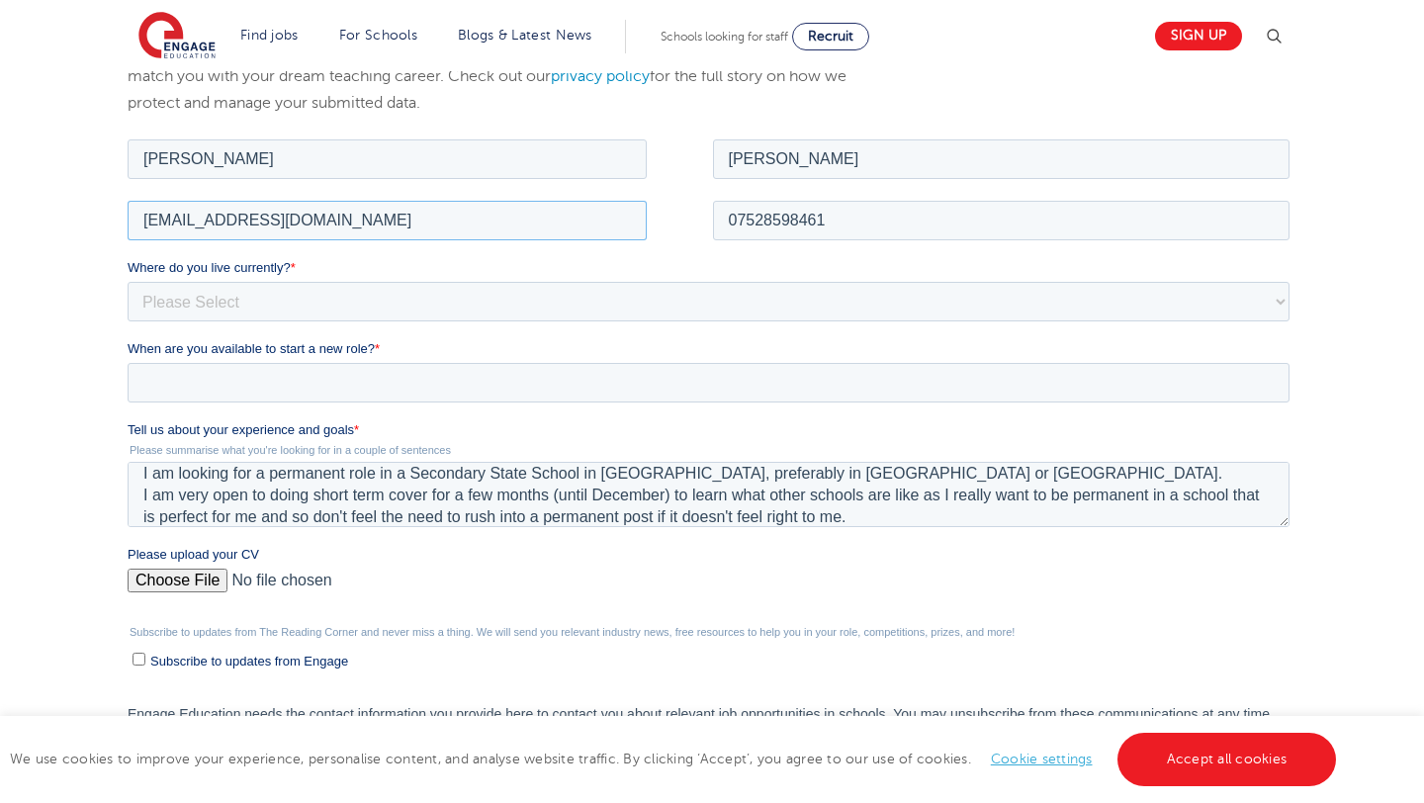
scroll to position [347, 0]
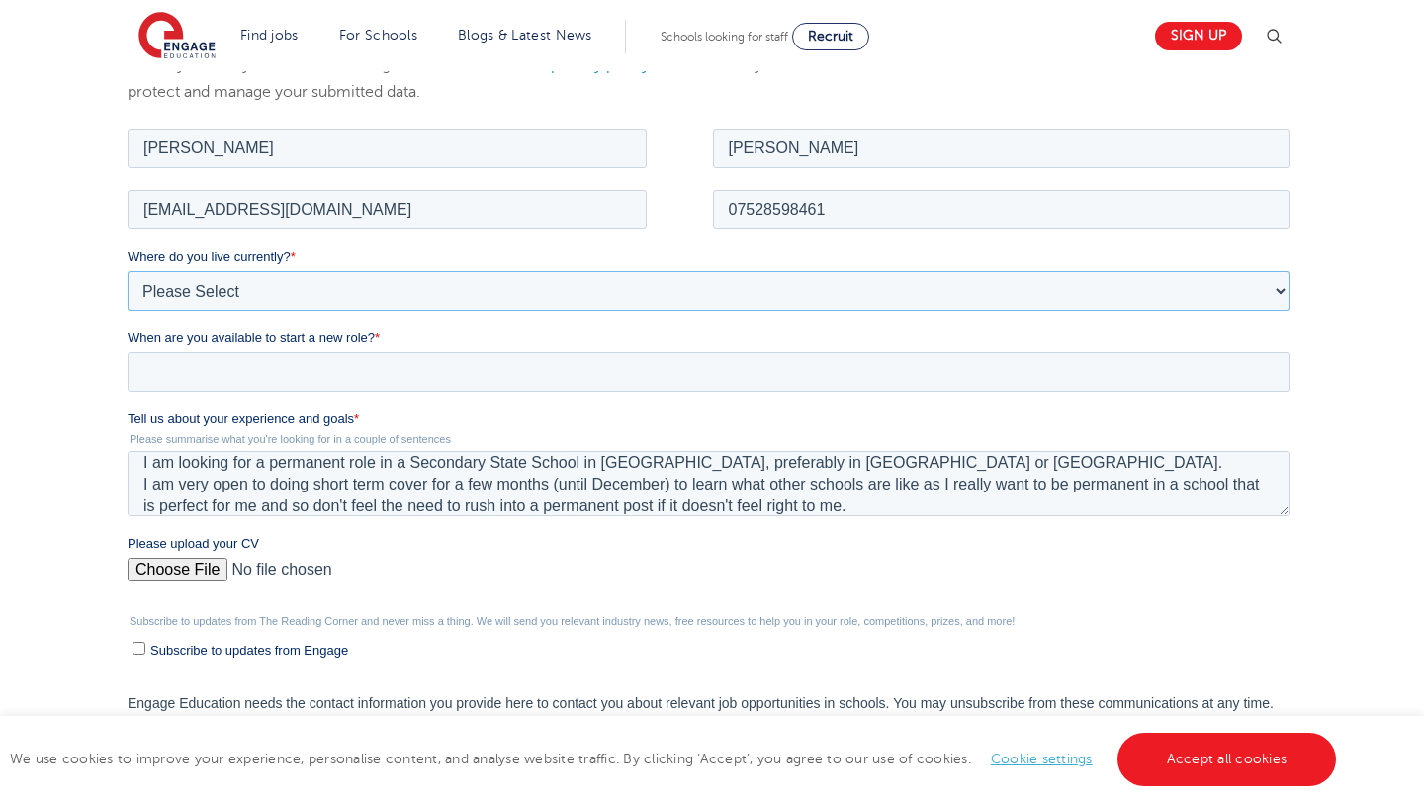
click at [288, 292] on select "Please Select [GEOGRAPHIC_DATA] [GEOGRAPHIC_DATA] [GEOGRAPHIC_DATA] [GEOGRAPHIC…" at bounding box center [708, 290] width 1162 height 40
select select "UK"
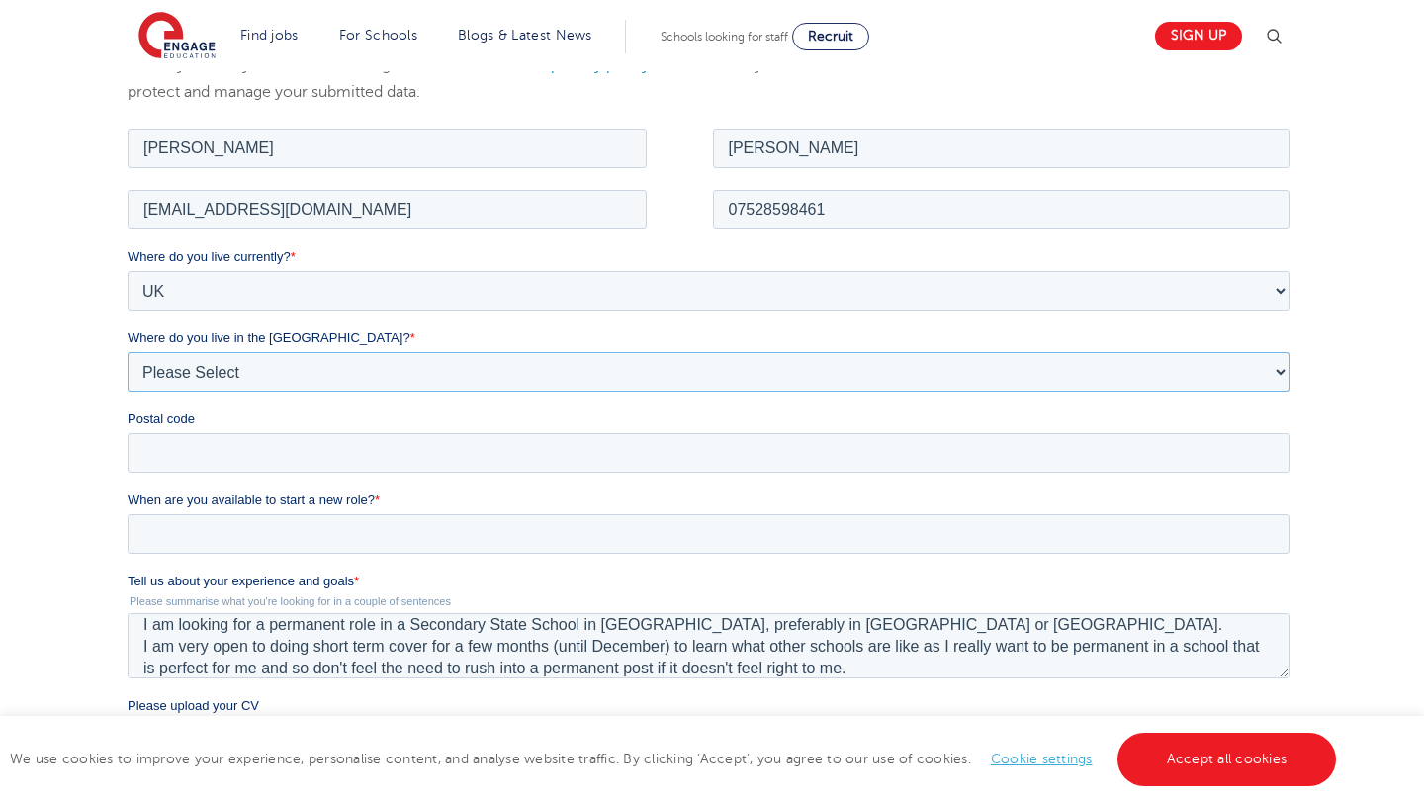
click at [291, 378] on select "Please Select Overseas [GEOGRAPHIC_DATA] [GEOGRAPHIC_DATA] [GEOGRAPHIC_DATA] [G…" at bounding box center [708, 371] width 1162 height 40
select select "[GEOGRAPHIC_DATA]"
click at [285, 449] on input "Postal code" at bounding box center [708, 452] width 1162 height 40
type input "RM113BL"
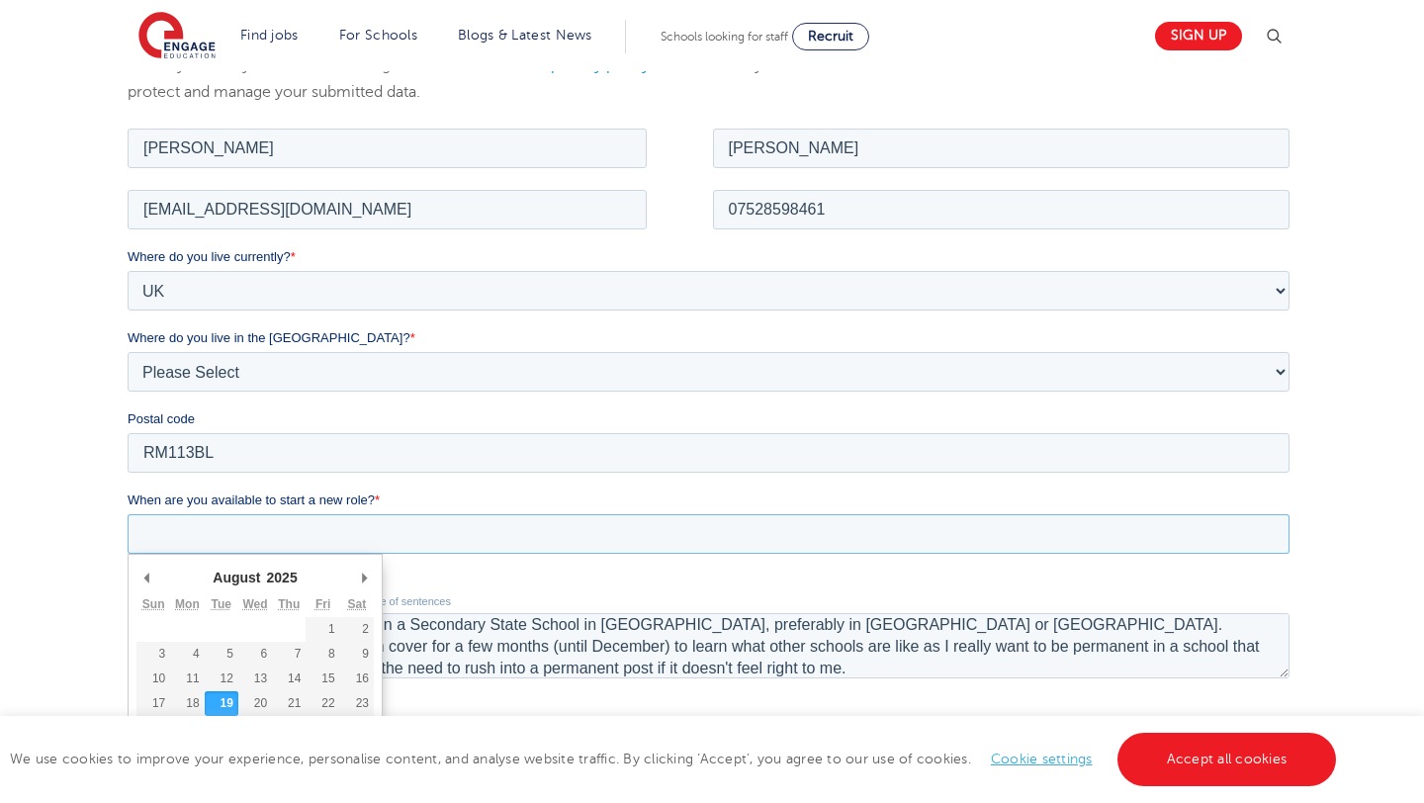
click at [326, 522] on input "When are you available to start a new role? *" at bounding box center [708, 533] width 1162 height 40
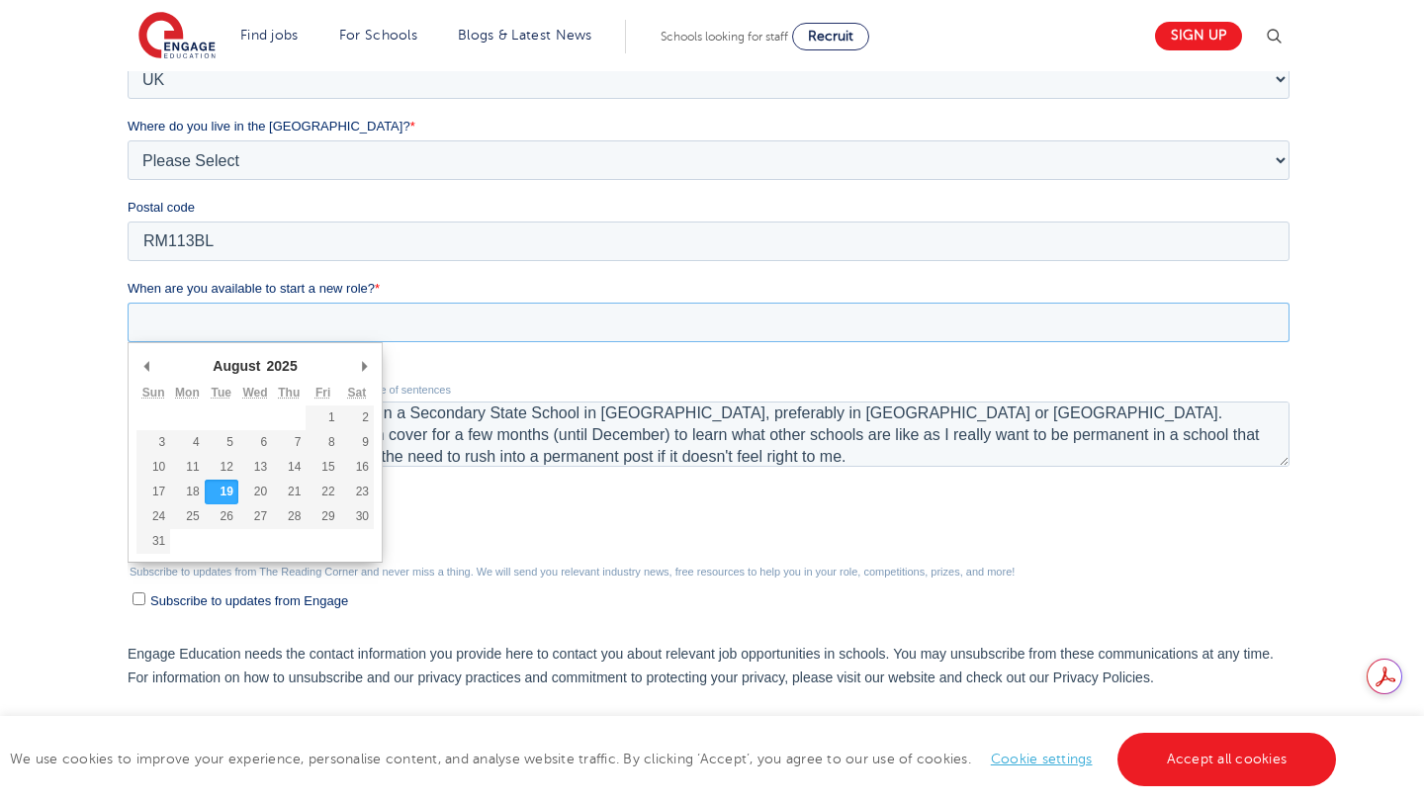
scroll to position [581, 0]
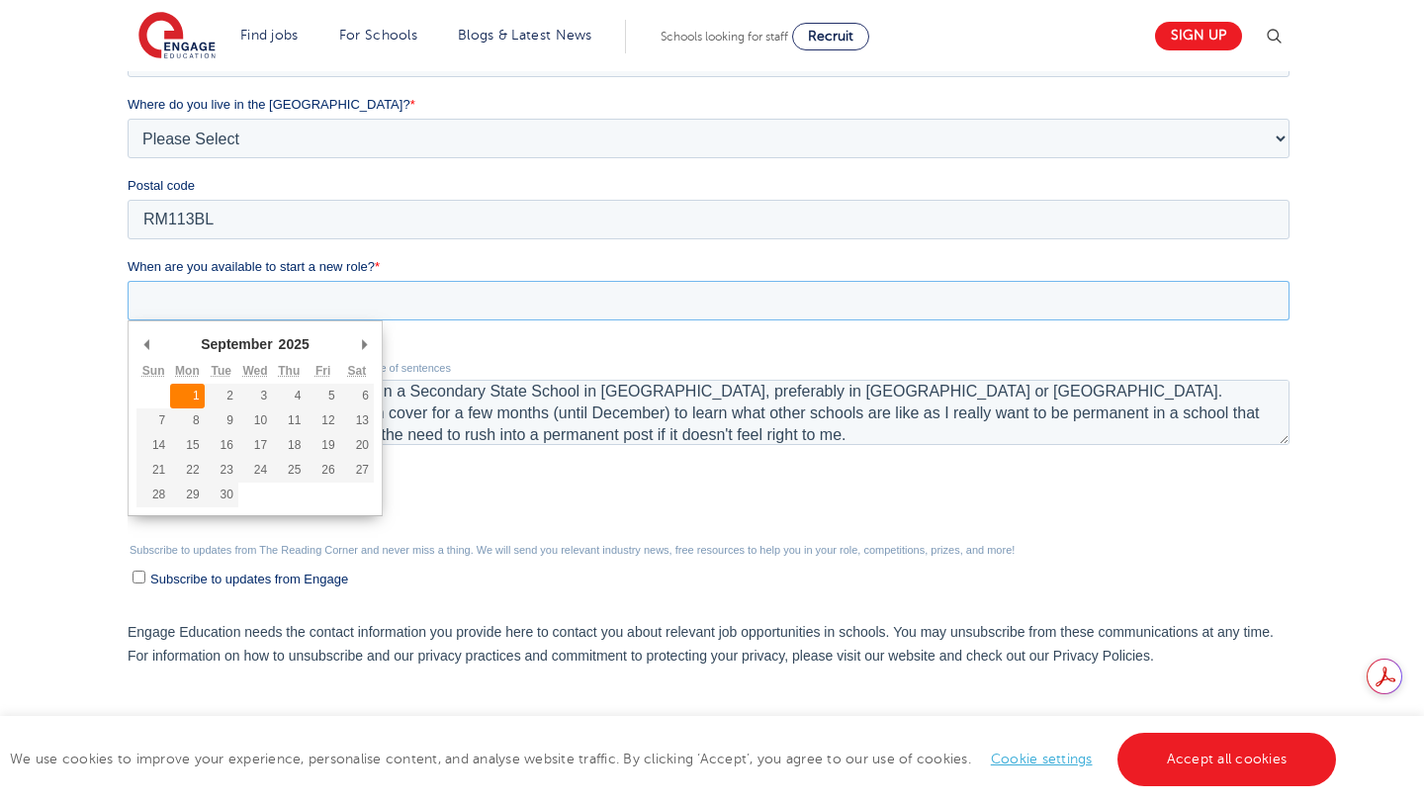
type div "[DATE]"
type input "[DATE]"
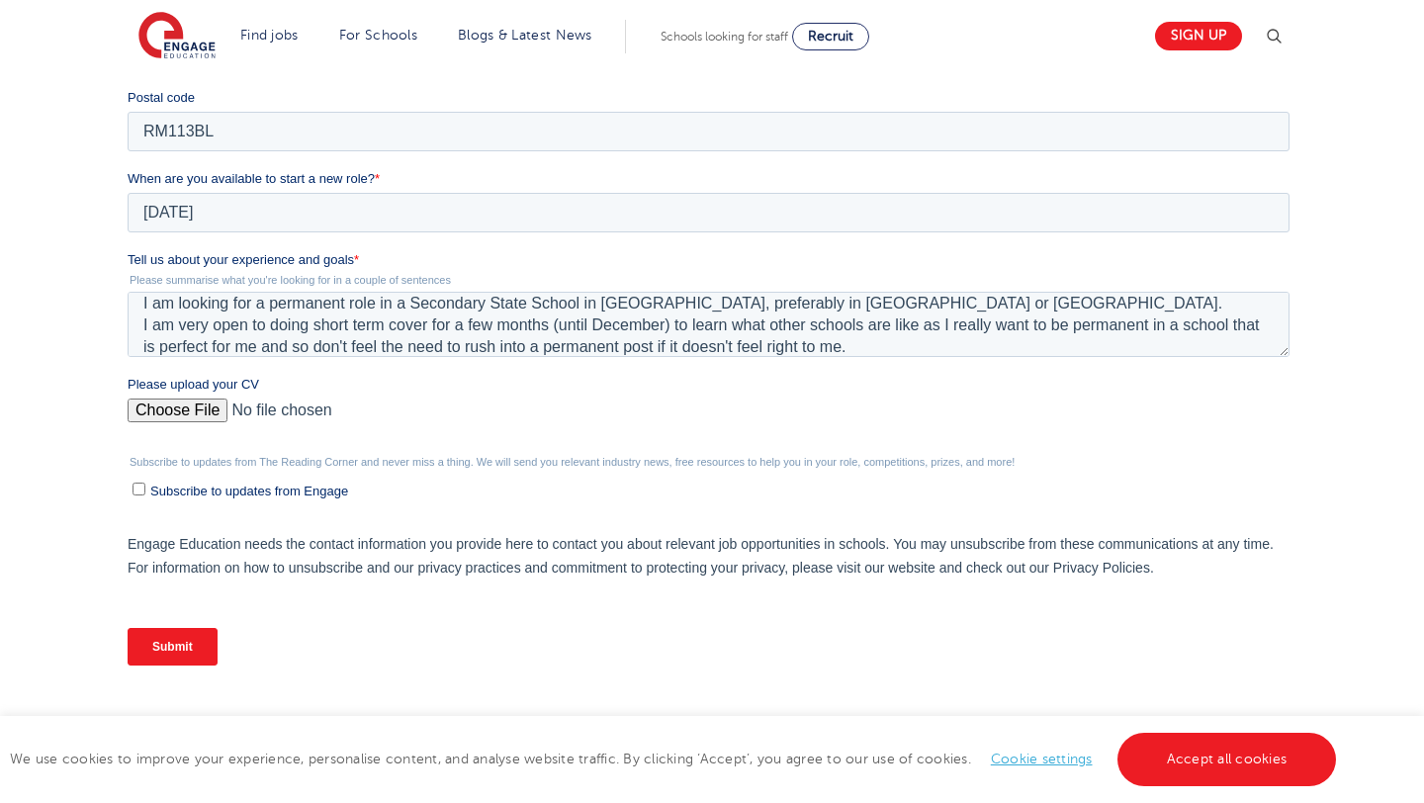
scroll to position [670, 0]
click at [149, 647] on input "Submit" at bounding box center [172, 645] width 90 height 38
